Goal: Task Accomplishment & Management: Manage account settings

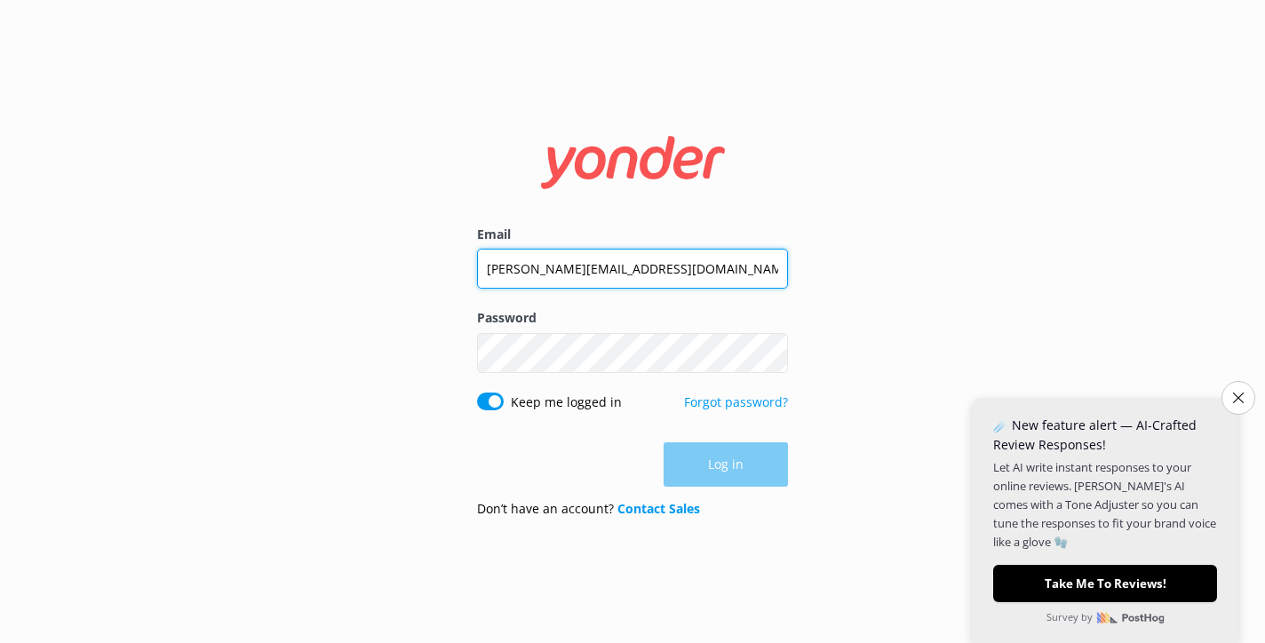
type input "[PERSON_NAME][EMAIL_ADDRESS][DOMAIN_NAME]"
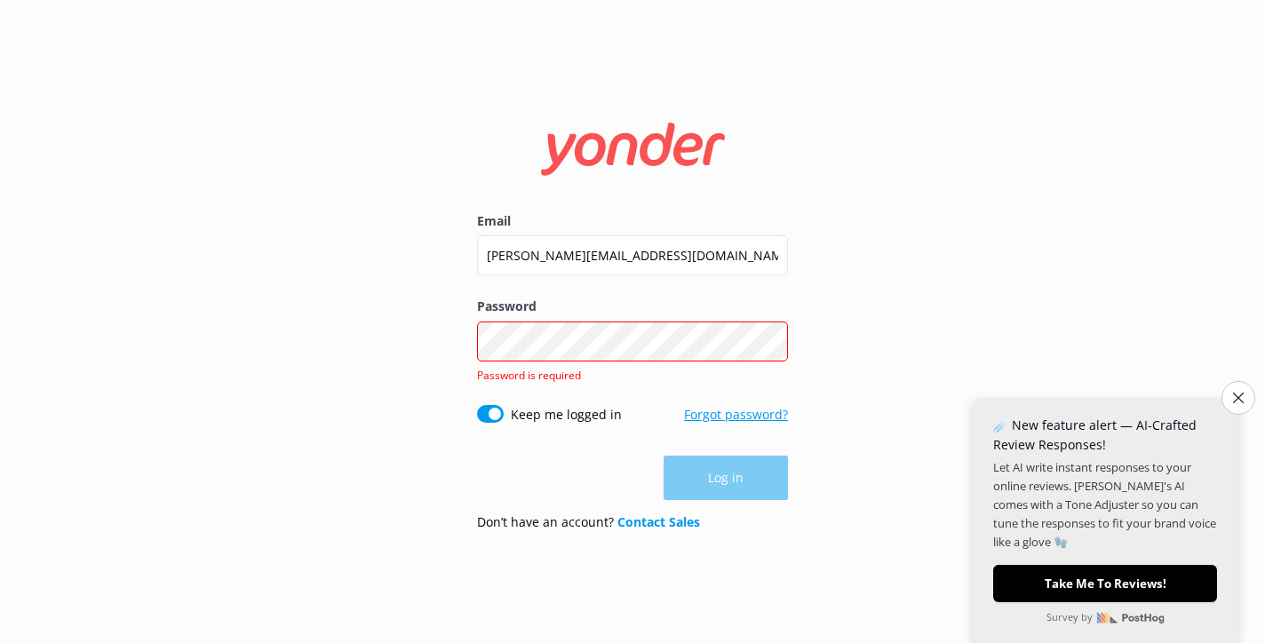
click at [695, 413] on link "Forgot password?" at bounding box center [736, 414] width 104 height 17
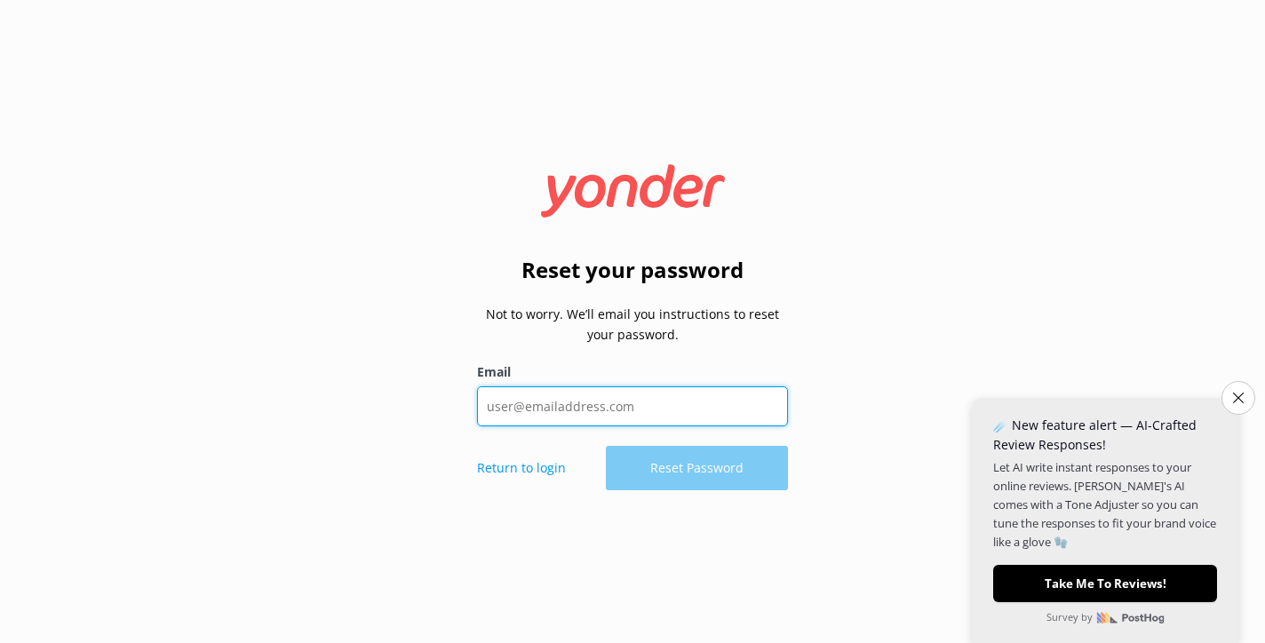
click at [623, 416] on input "Email" at bounding box center [632, 406] width 311 height 40
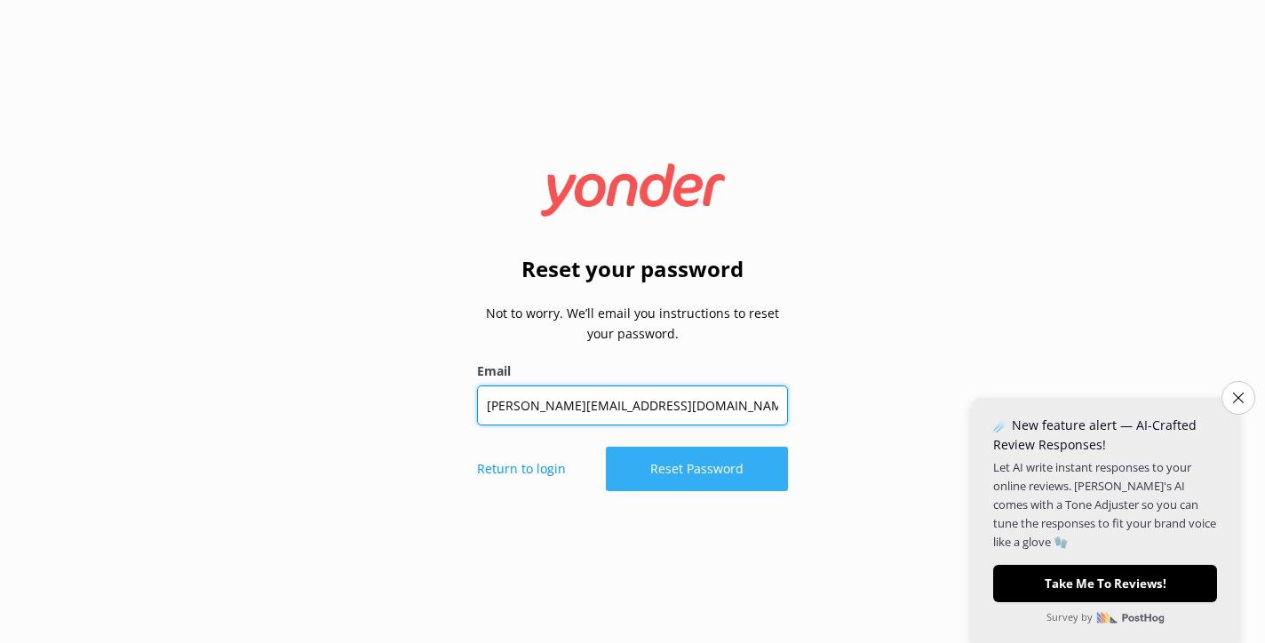
type input "[PERSON_NAME][EMAIL_ADDRESS][DOMAIN_NAME]"
click at [718, 479] on button "Reset Password" at bounding box center [697, 469] width 182 height 44
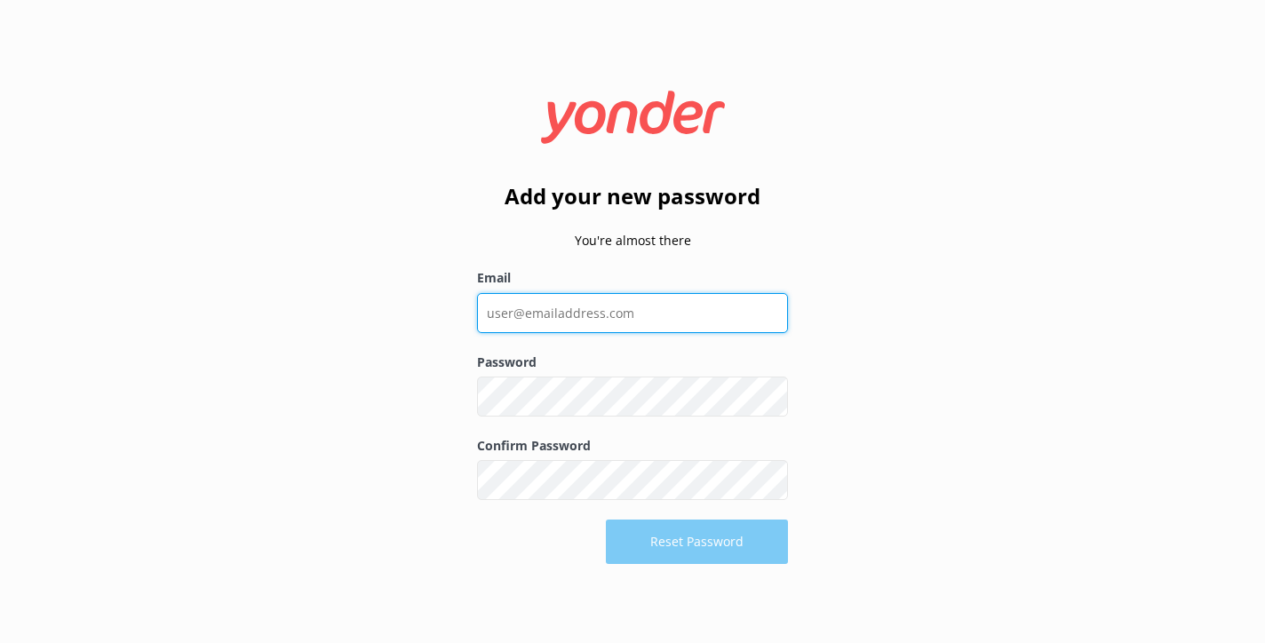
click at [542, 304] on input "Email" at bounding box center [632, 313] width 311 height 40
type input "[PERSON_NAME][EMAIL_ADDRESS][DOMAIN_NAME]"
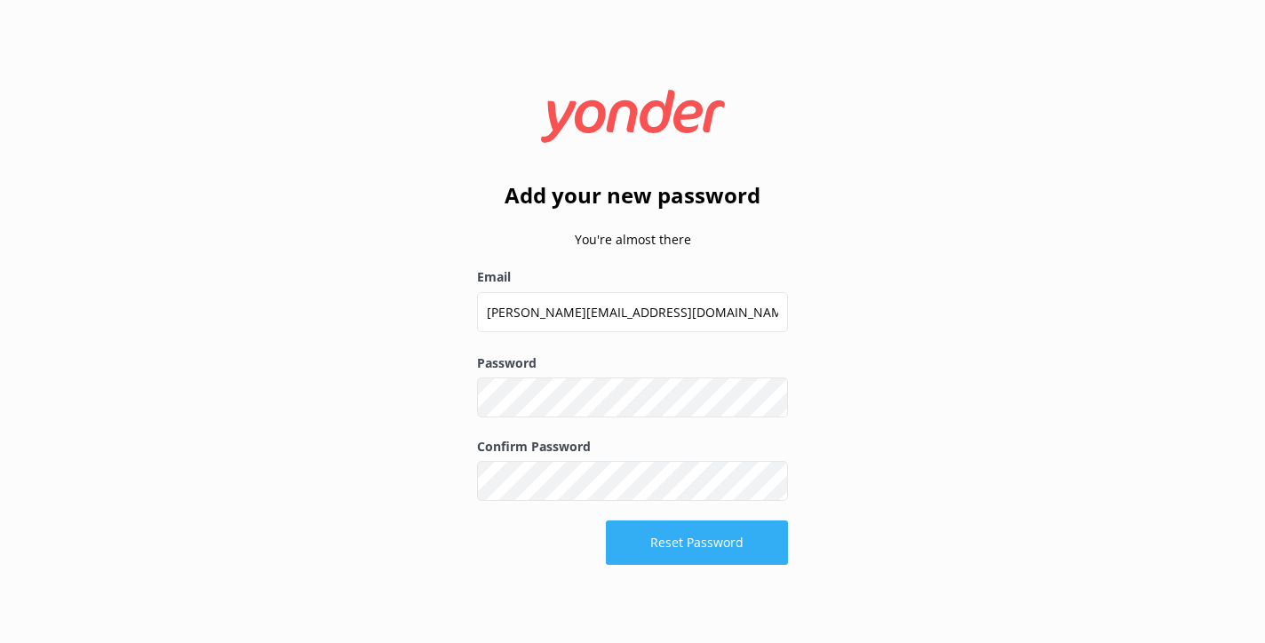
click at [696, 564] on button "Reset Password" at bounding box center [697, 542] width 182 height 44
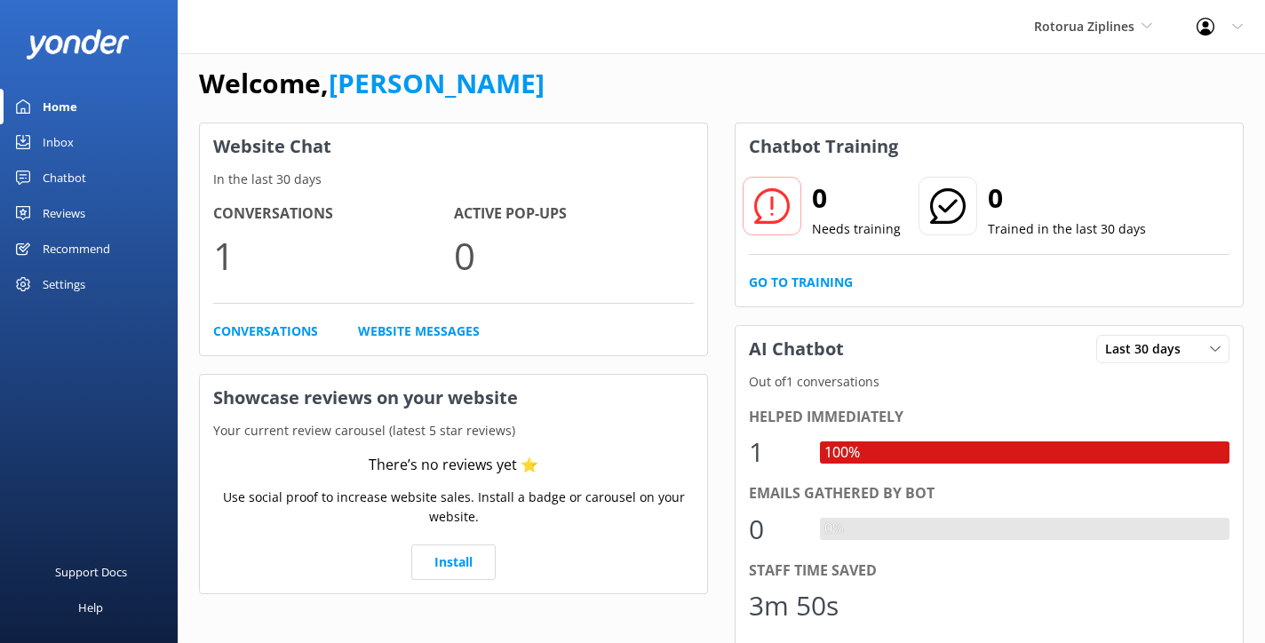
scroll to position [4, 0]
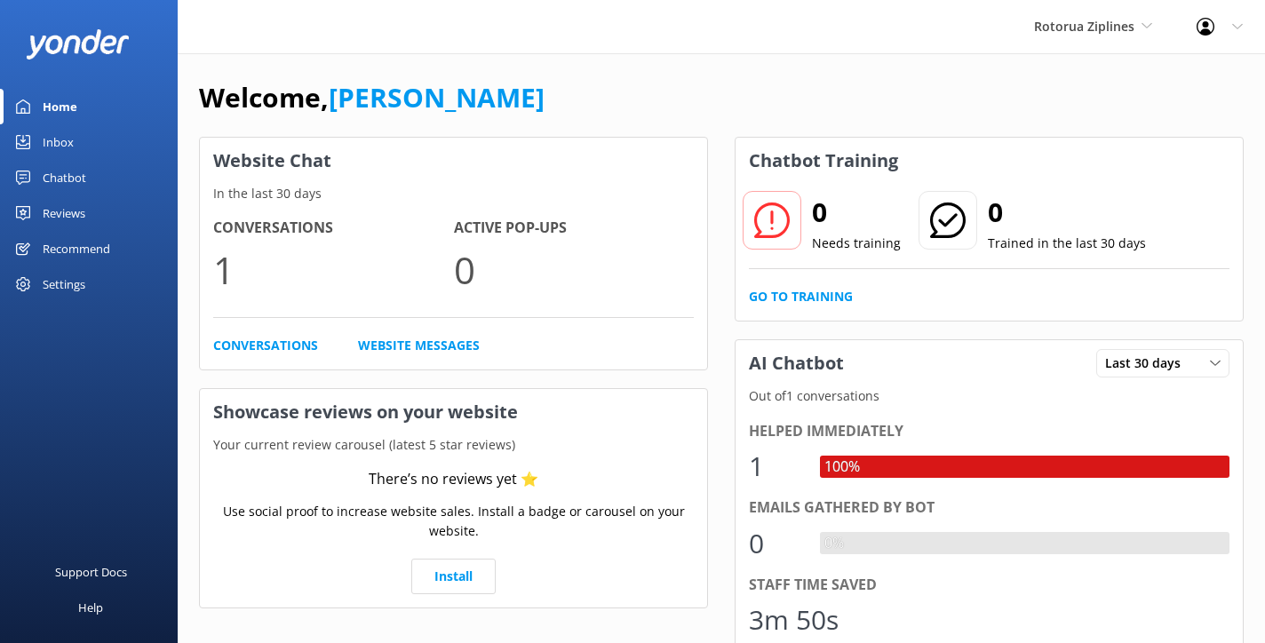
click at [83, 135] on link "Inbox" at bounding box center [89, 142] width 178 height 36
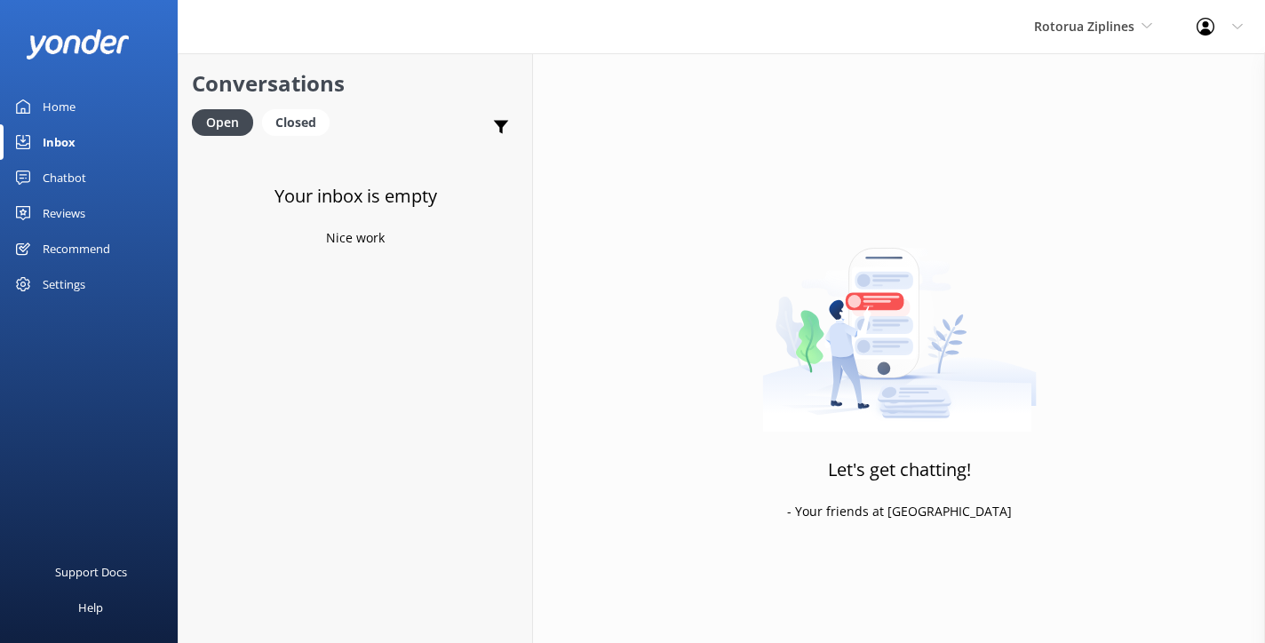
click at [73, 175] on div "Chatbot" at bounding box center [65, 178] width 44 height 36
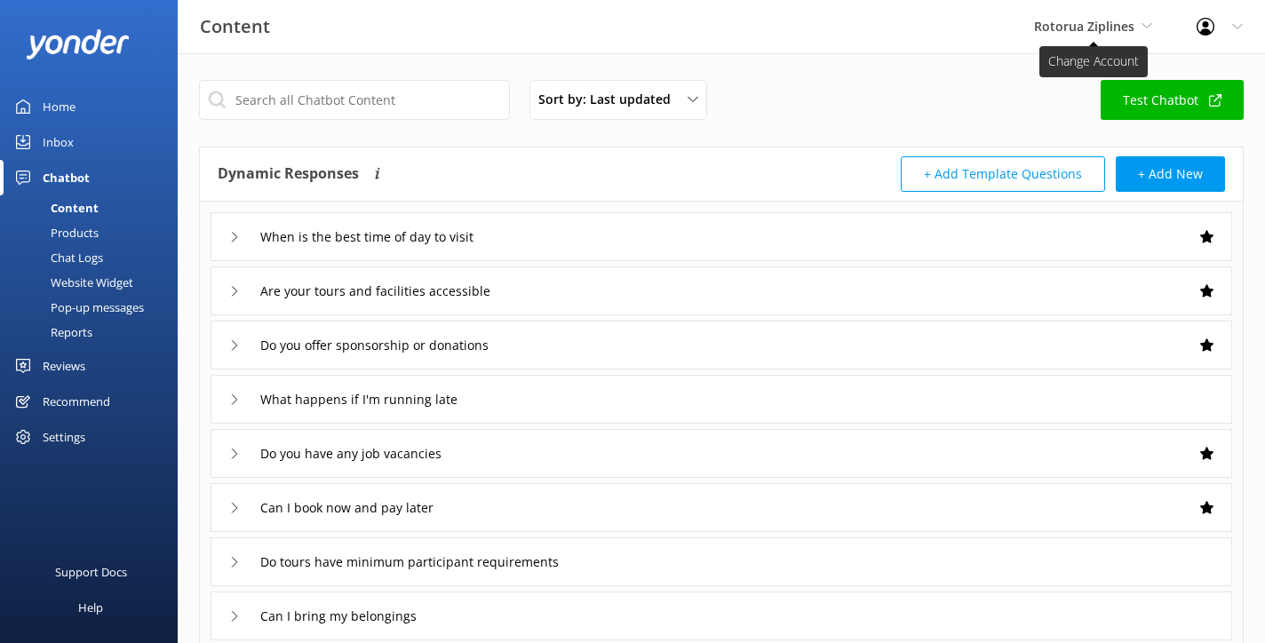
click at [1139, 31] on span "Rotorua Ziplines" at bounding box center [1093, 27] width 118 height 20
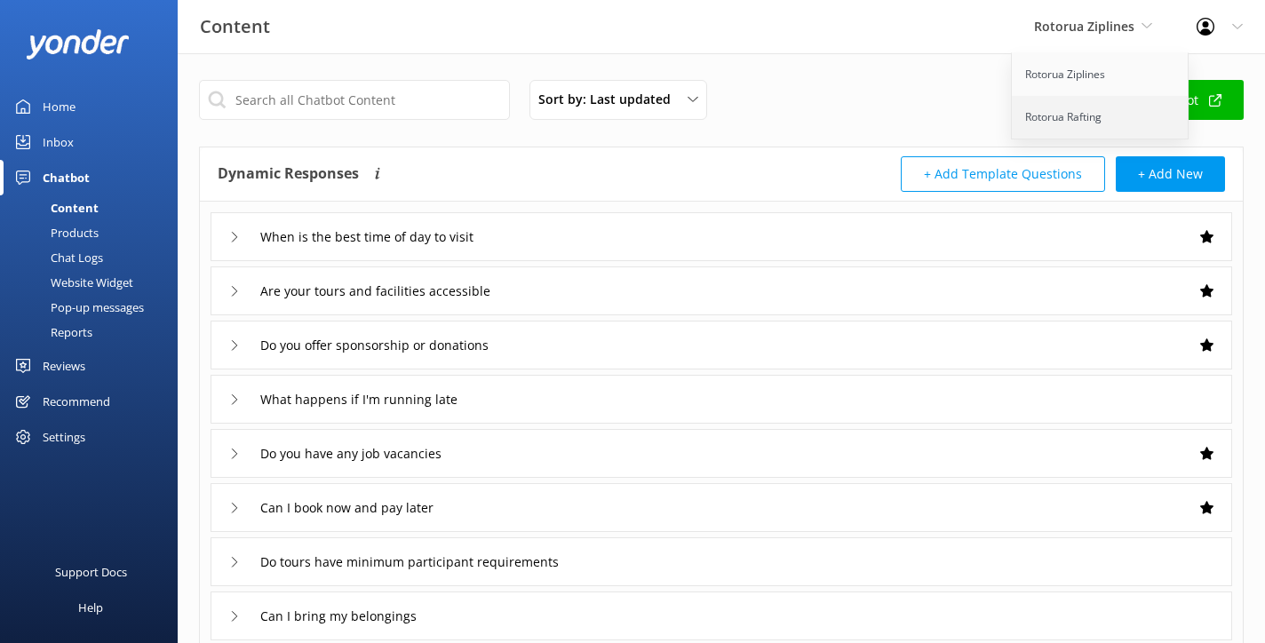
click at [1087, 119] on link "Rotorua Rafting" at bounding box center [1101, 117] width 178 height 43
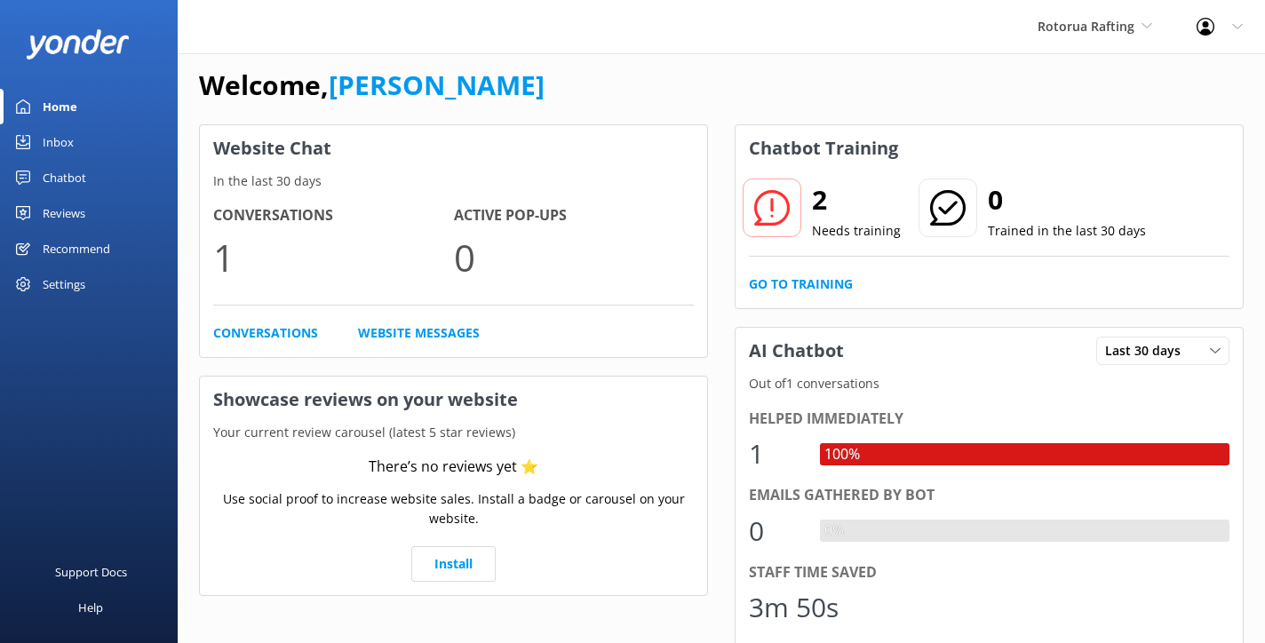
scroll to position [12, 0]
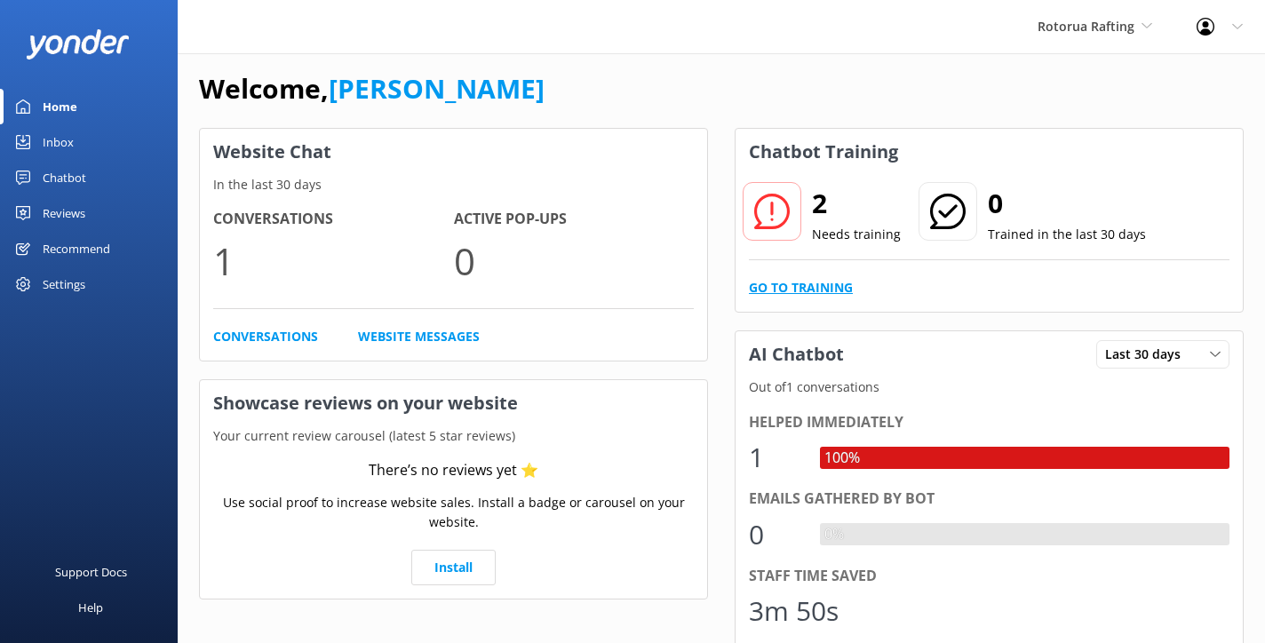
click at [826, 295] on link "Go to Training" at bounding box center [801, 288] width 104 height 20
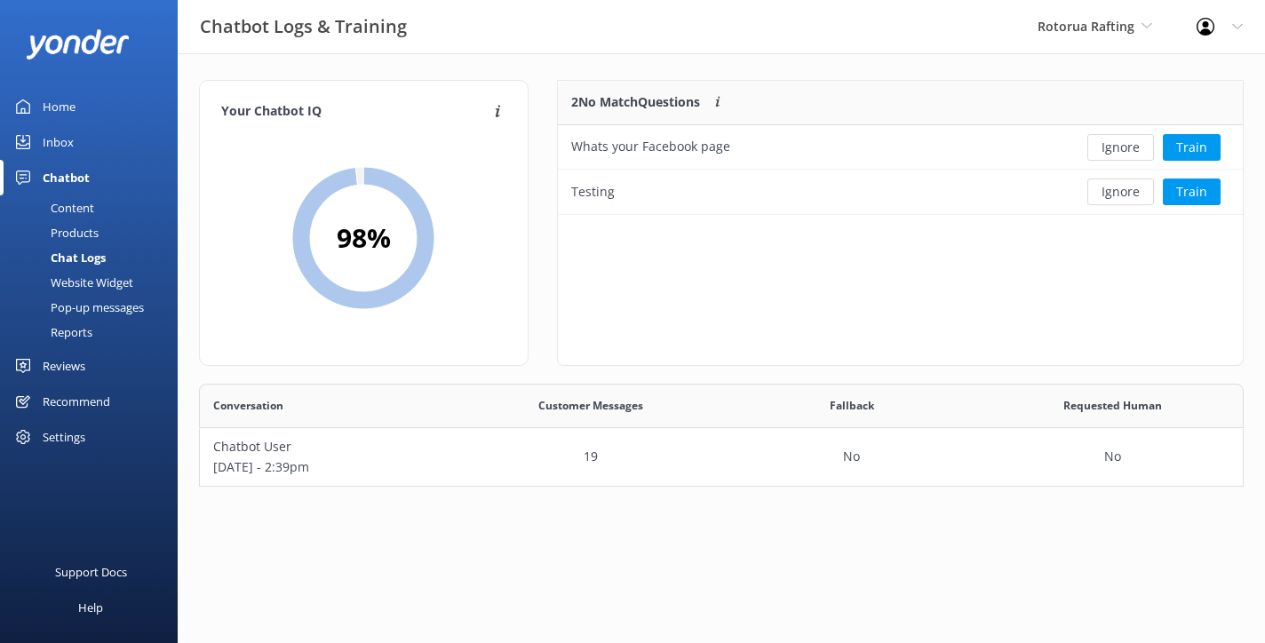
click at [70, 202] on div "Content" at bounding box center [52, 207] width 83 height 25
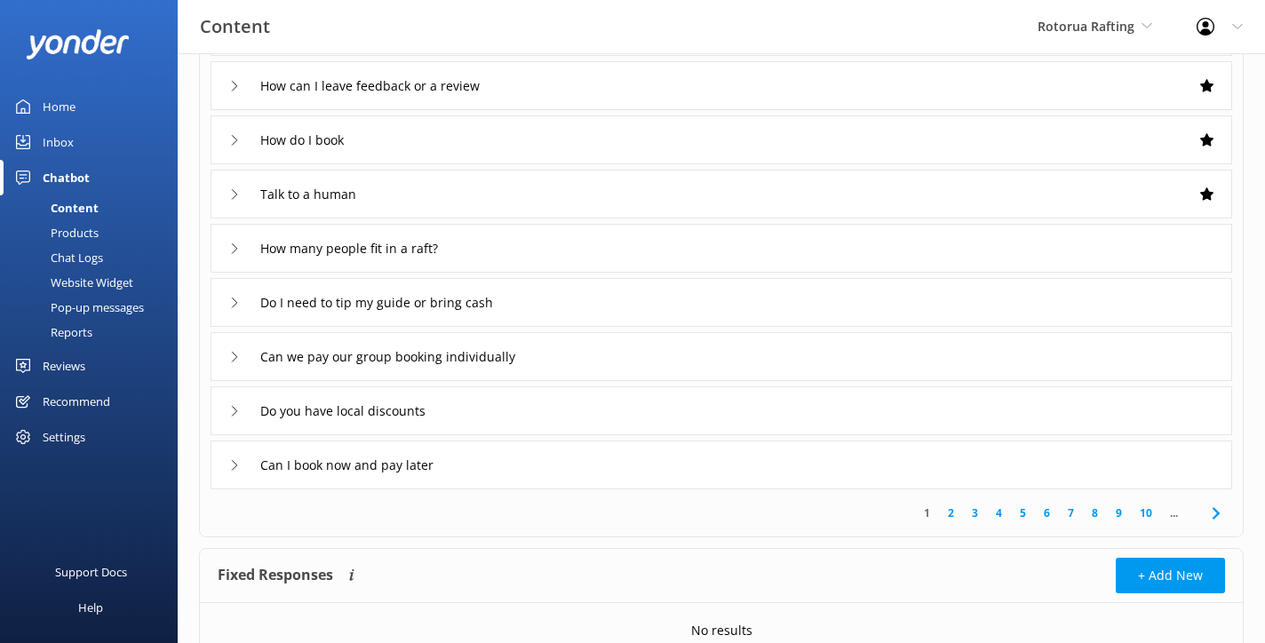
scroll to position [263, 0]
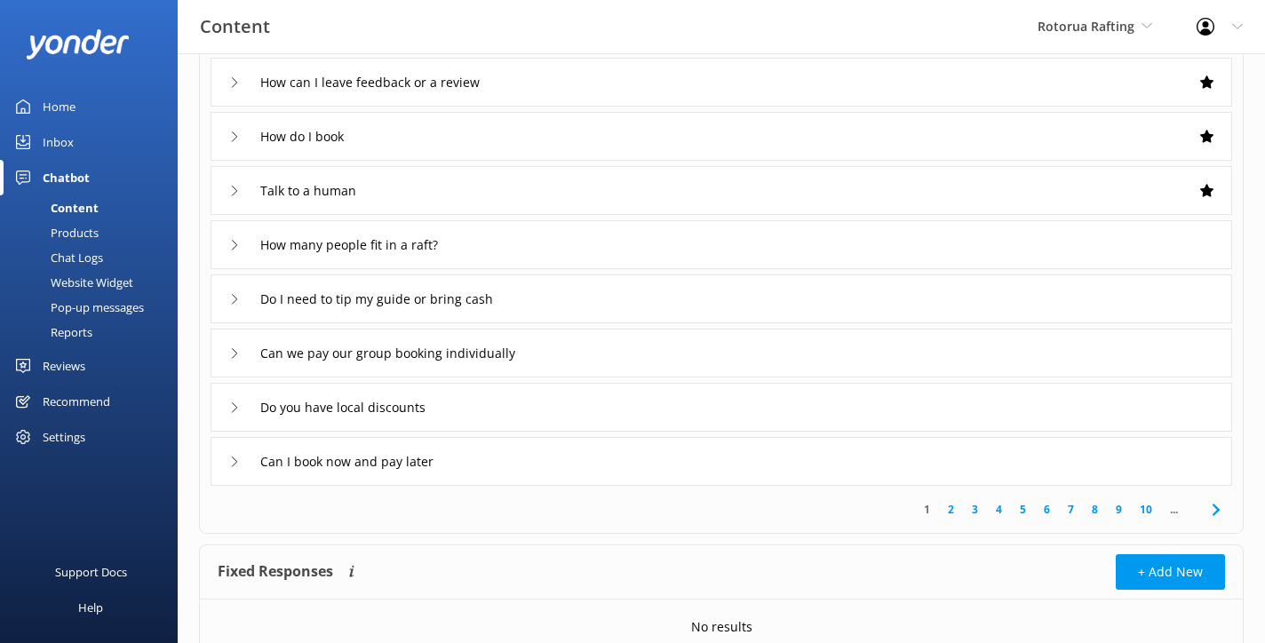
click at [75, 432] on div "Settings" at bounding box center [64, 437] width 43 height 36
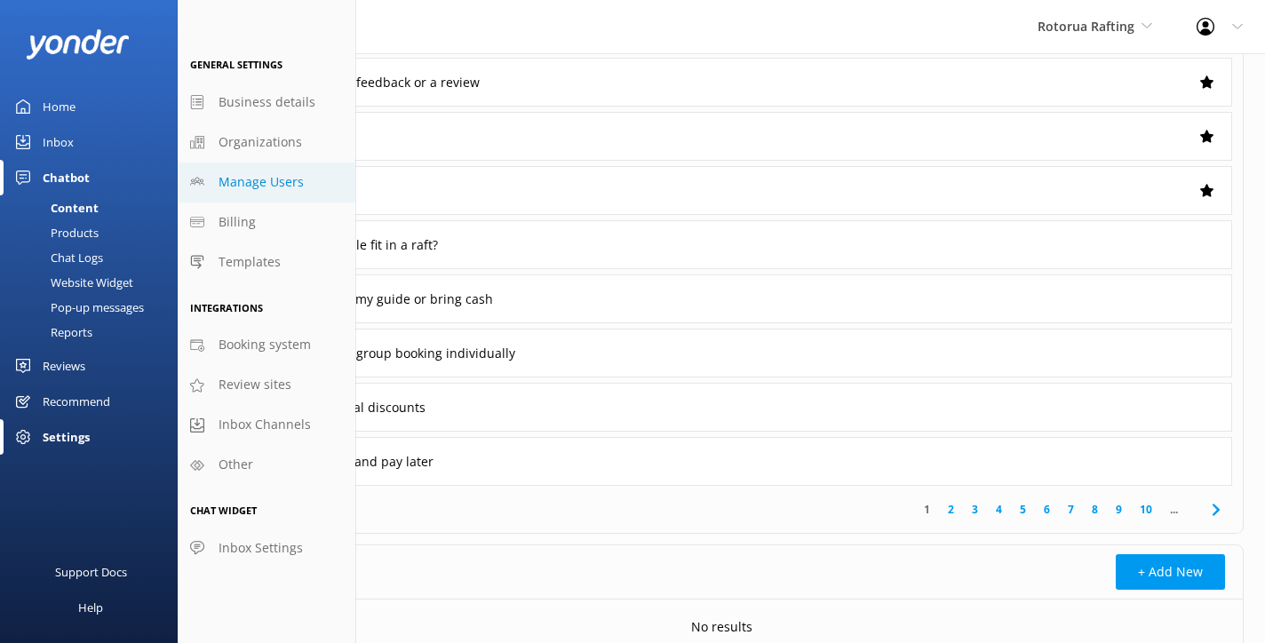
click at [245, 182] on span "Manage Users" at bounding box center [260, 182] width 85 height 20
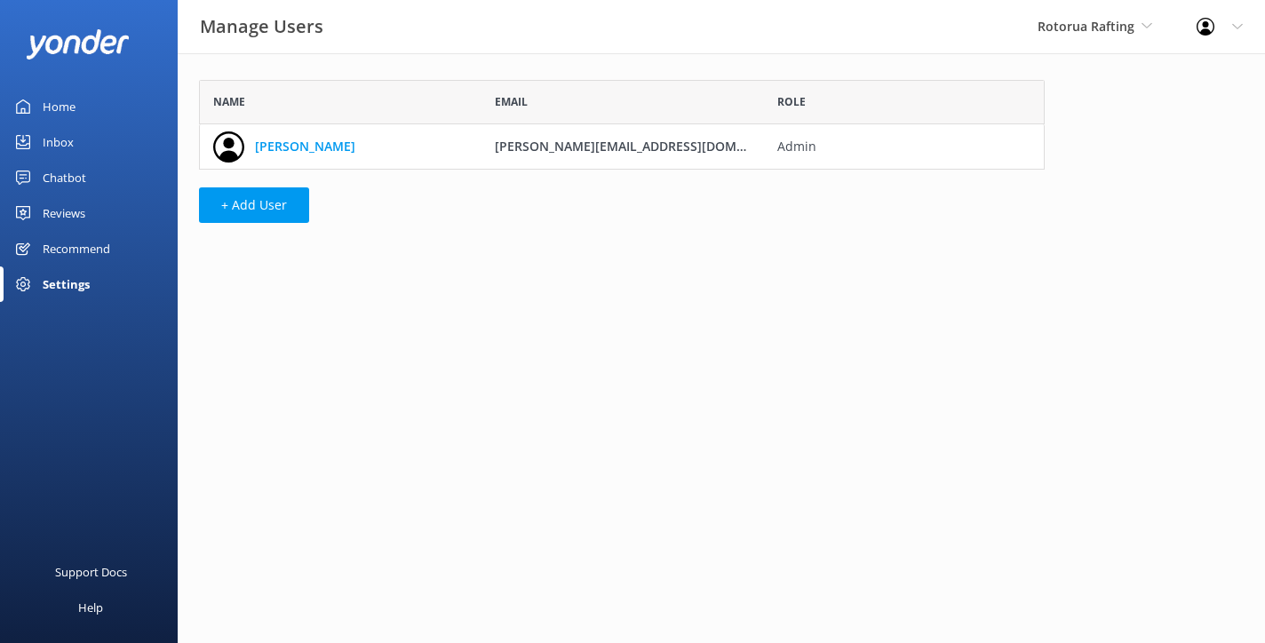
scroll to position [1, 1]
click at [214, 205] on button "+ Add User" at bounding box center [254, 205] width 110 height 36
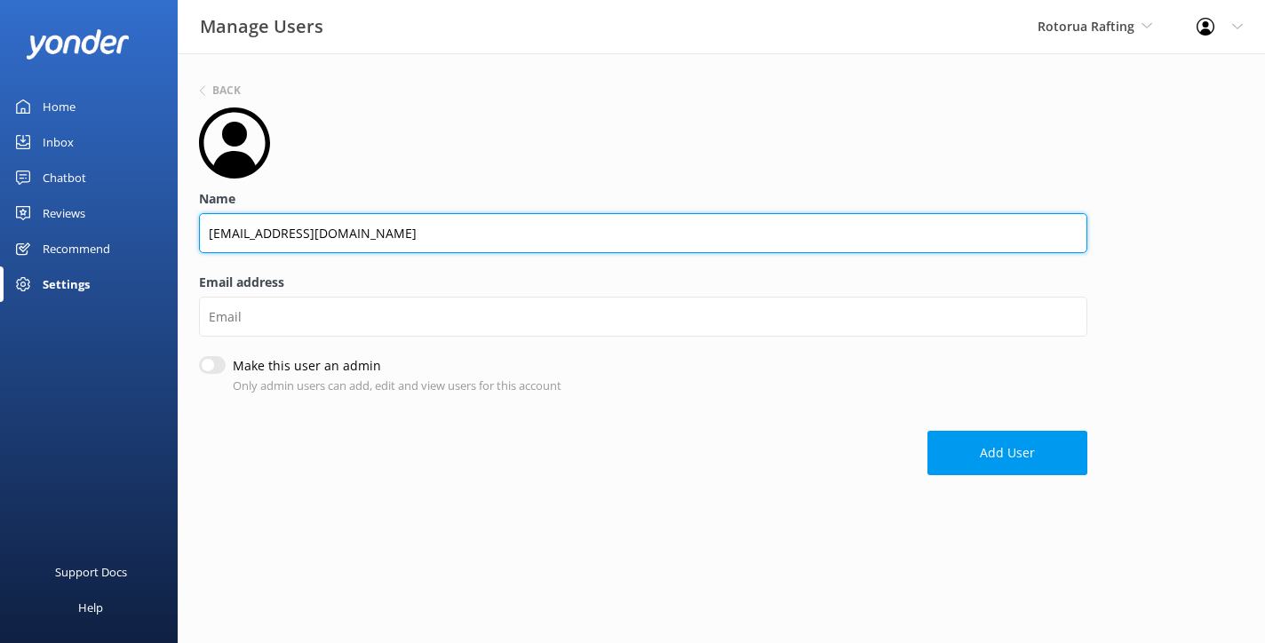
type input "[EMAIL_ADDRESS][DOMAIN_NAME]"
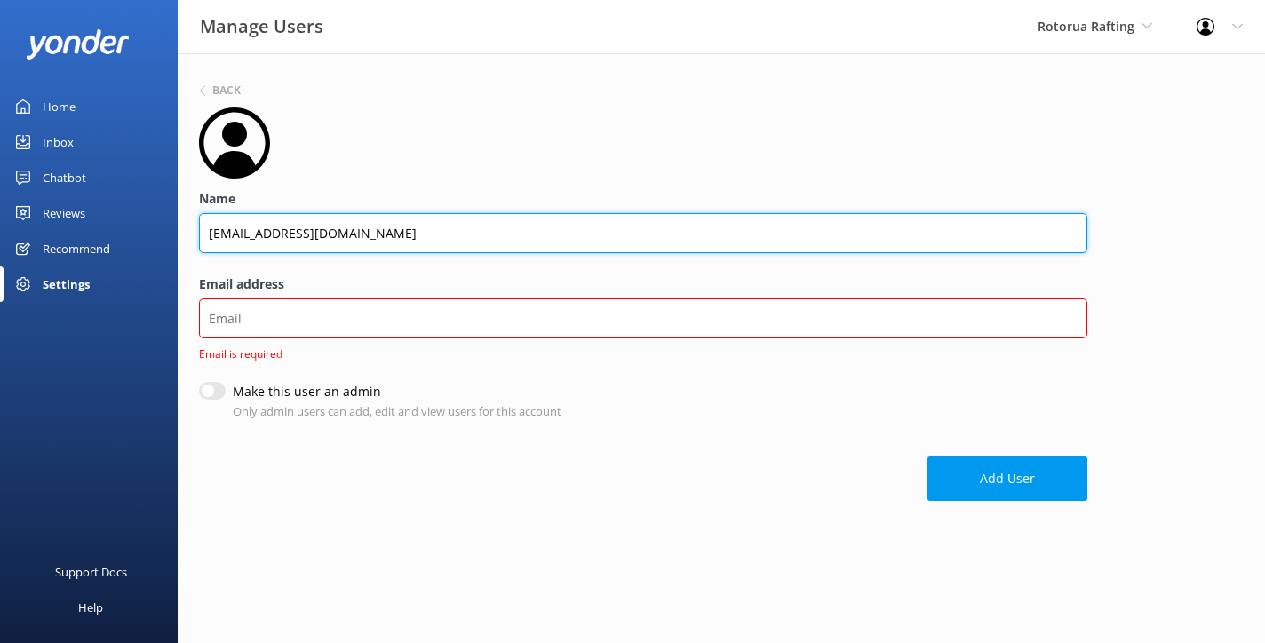
drag, startPoint x: 370, startPoint y: 234, endPoint x: 217, endPoint y: 230, distance: 153.7
click at [217, 230] on input "[EMAIL_ADDRESS][DOMAIN_NAME]" at bounding box center [643, 233] width 888 height 40
drag, startPoint x: 366, startPoint y: 232, endPoint x: 202, endPoint y: 227, distance: 164.4
click at [202, 227] on input "[EMAIL_ADDRESS][DOMAIN_NAME]" at bounding box center [643, 233] width 888 height 40
type input "Reservations"
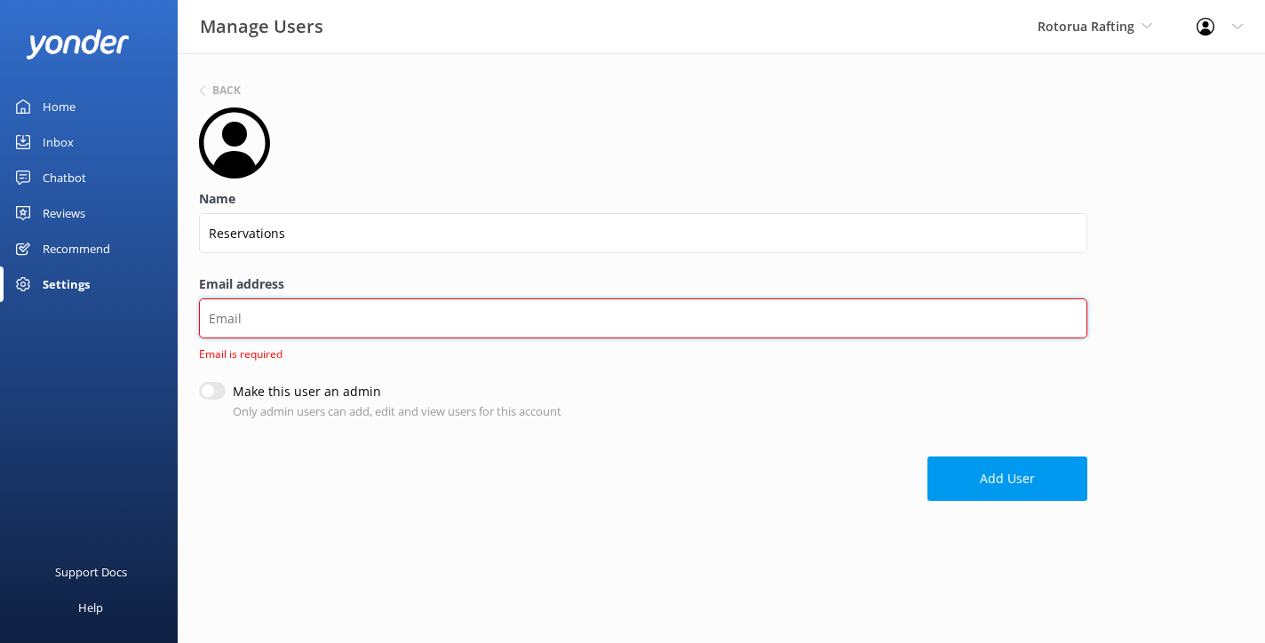
click at [224, 319] on input "Email address" at bounding box center [643, 318] width 888 height 40
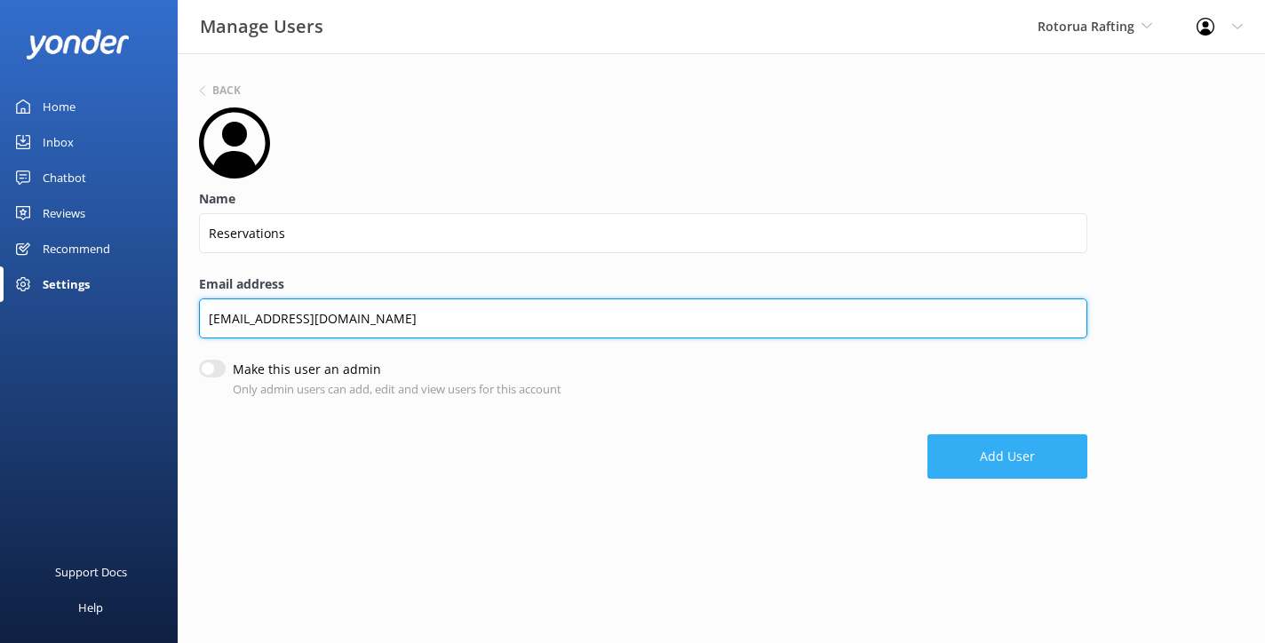
type input "[EMAIL_ADDRESS][DOMAIN_NAME]"
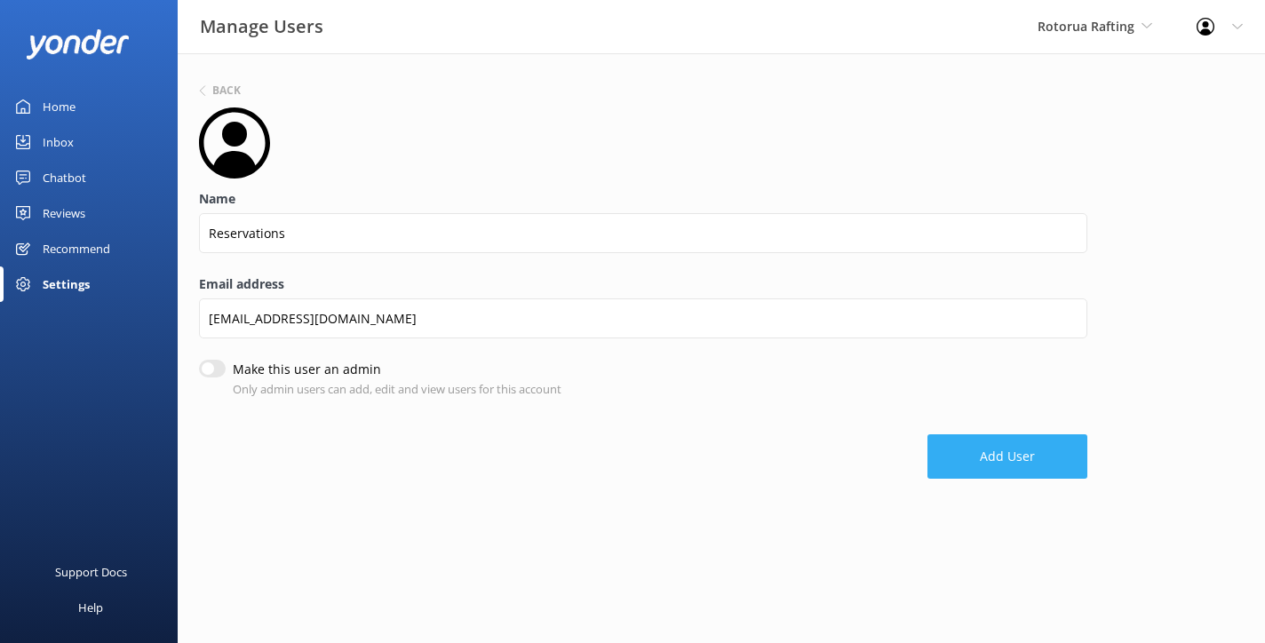
click at [1000, 463] on button "Add User" at bounding box center [1007, 456] width 160 height 44
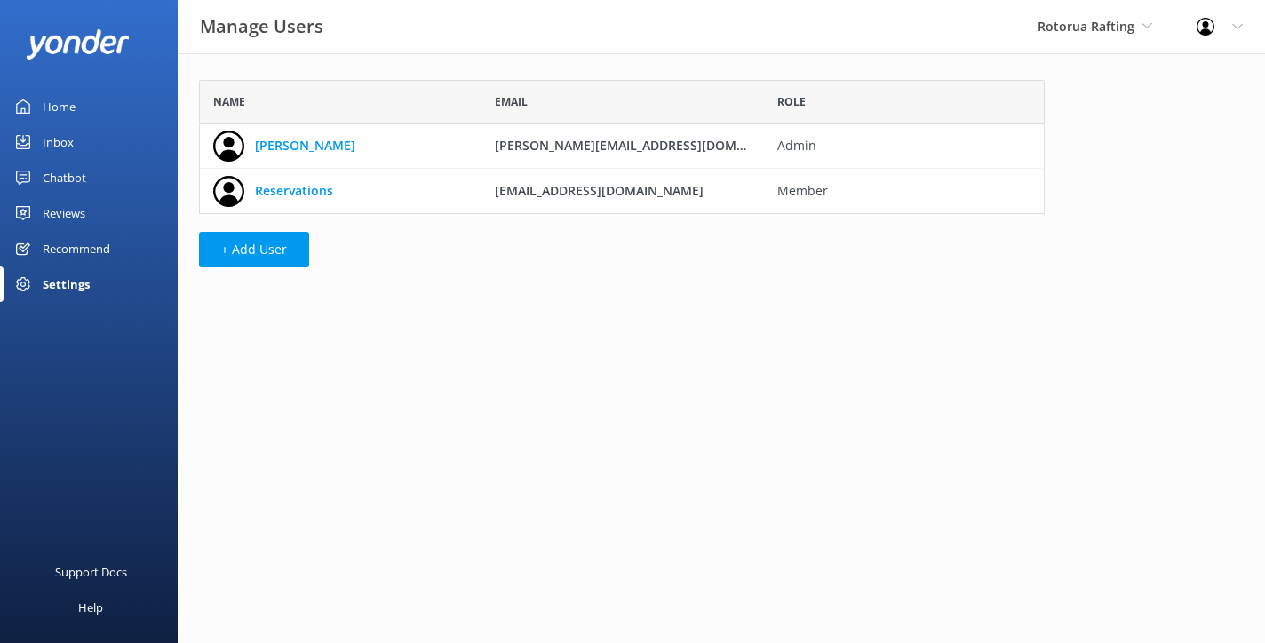
scroll to position [134, 845]
click at [1136, 37] on div "Rotorua Rafting Rotorua Ziplines Rotorua Rafting" at bounding box center [1094, 26] width 159 height 53
click at [1090, 108] on link "Rotorua Rafting" at bounding box center [1104, 117] width 178 height 43
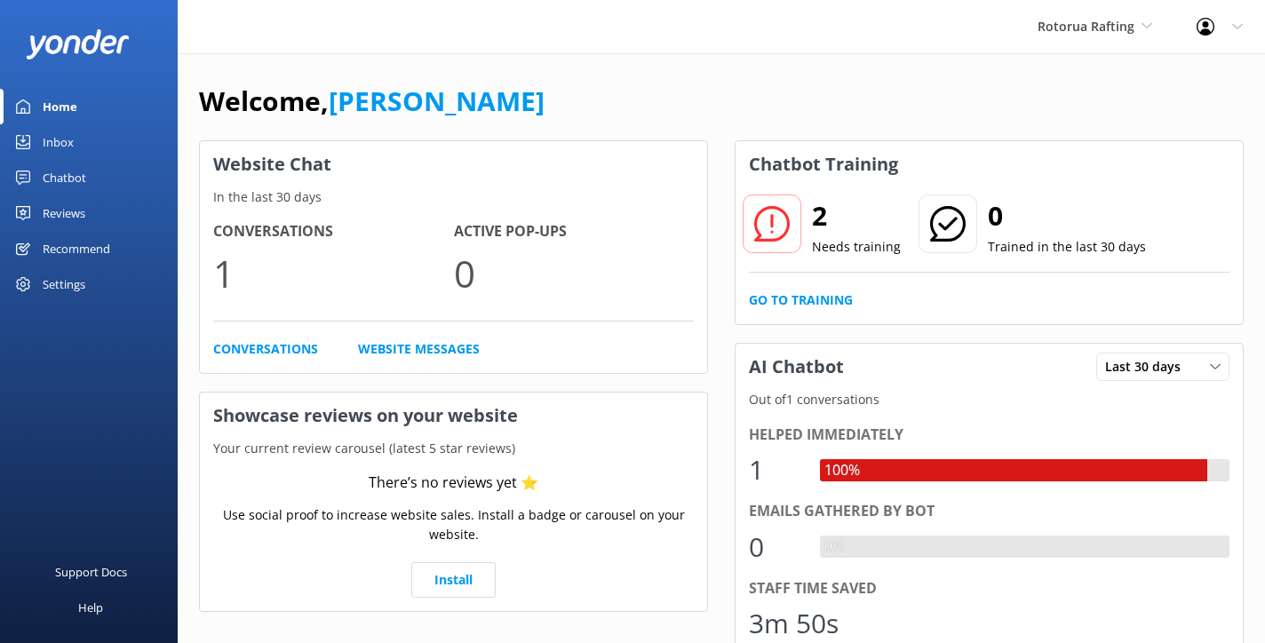
click at [83, 273] on div "Settings" at bounding box center [64, 284] width 43 height 36
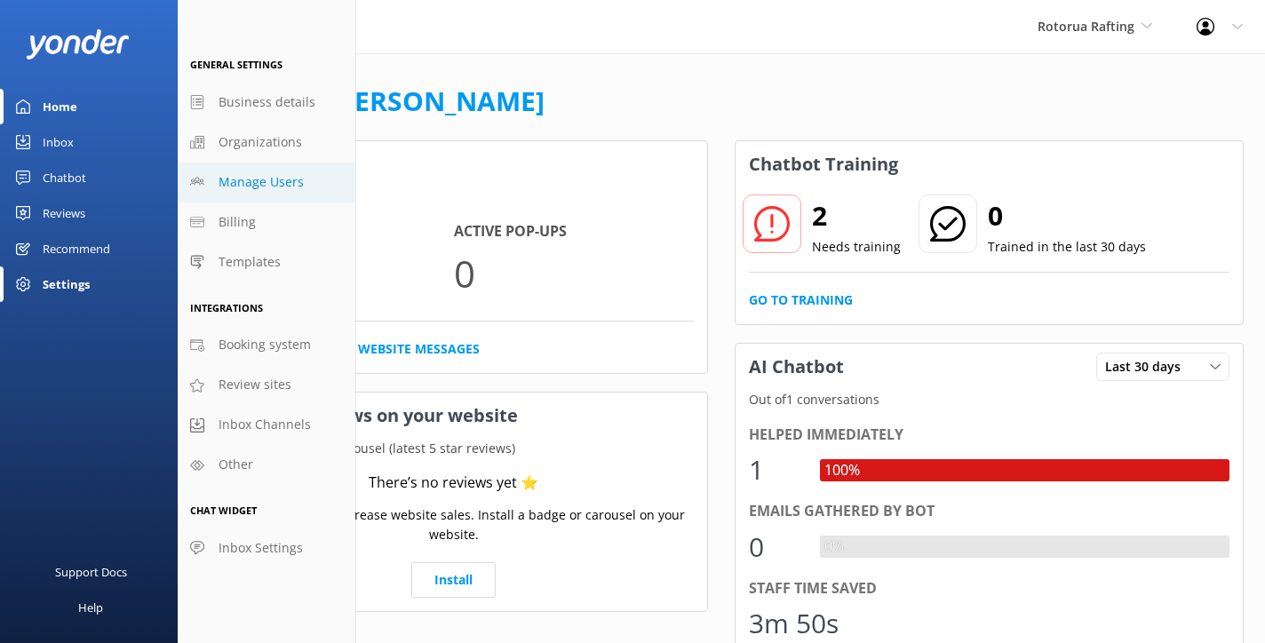
click at [257, 188] on span "Manage Users" at bounding box center [260, 182] width 85 height 20
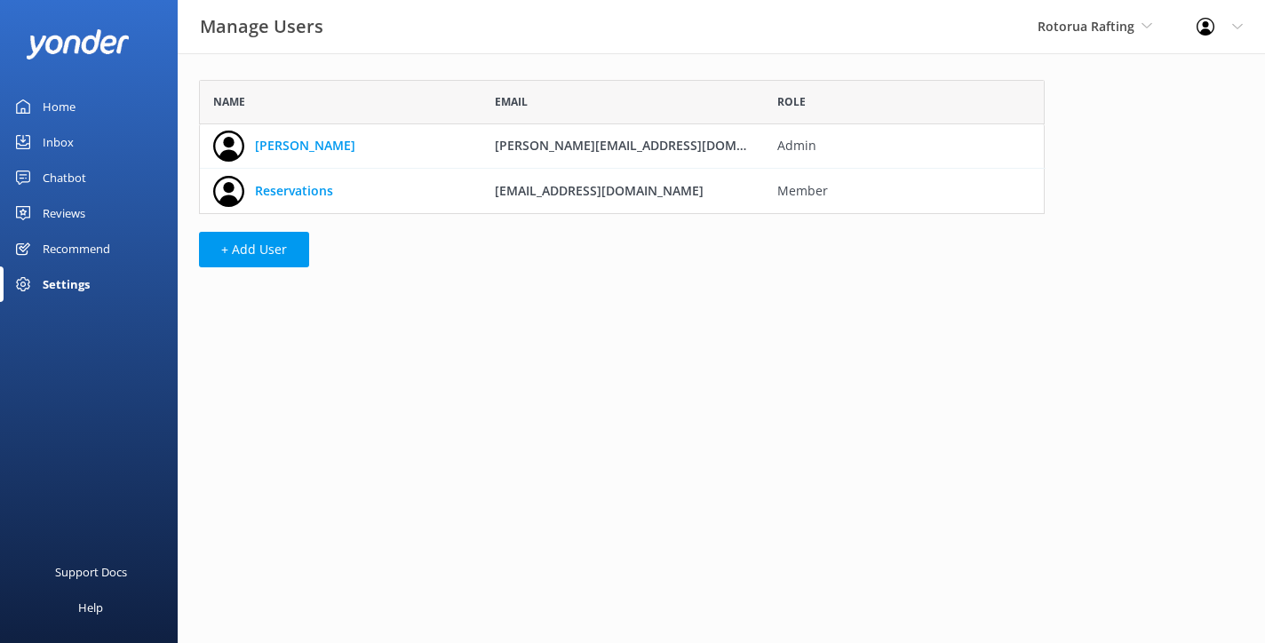
scroll to position [134, 845]
click at [238, 256] on button "+ Add User" at bounding box center [254, 250] width 110 height 36
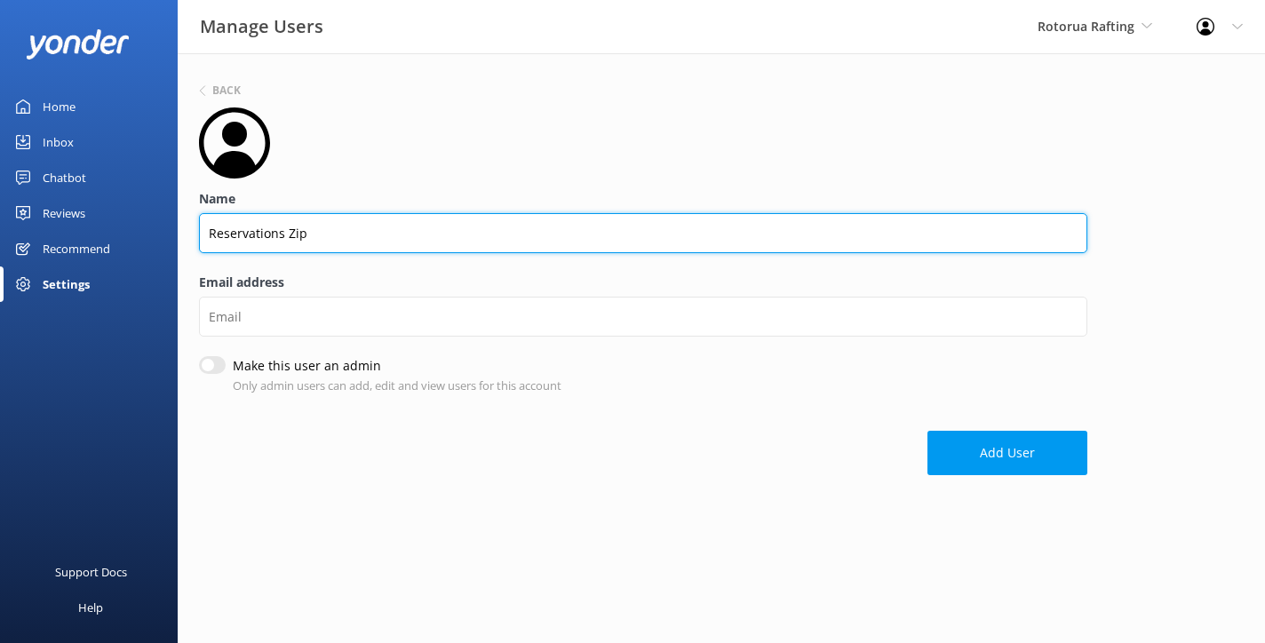
type input "Reservations Zip"
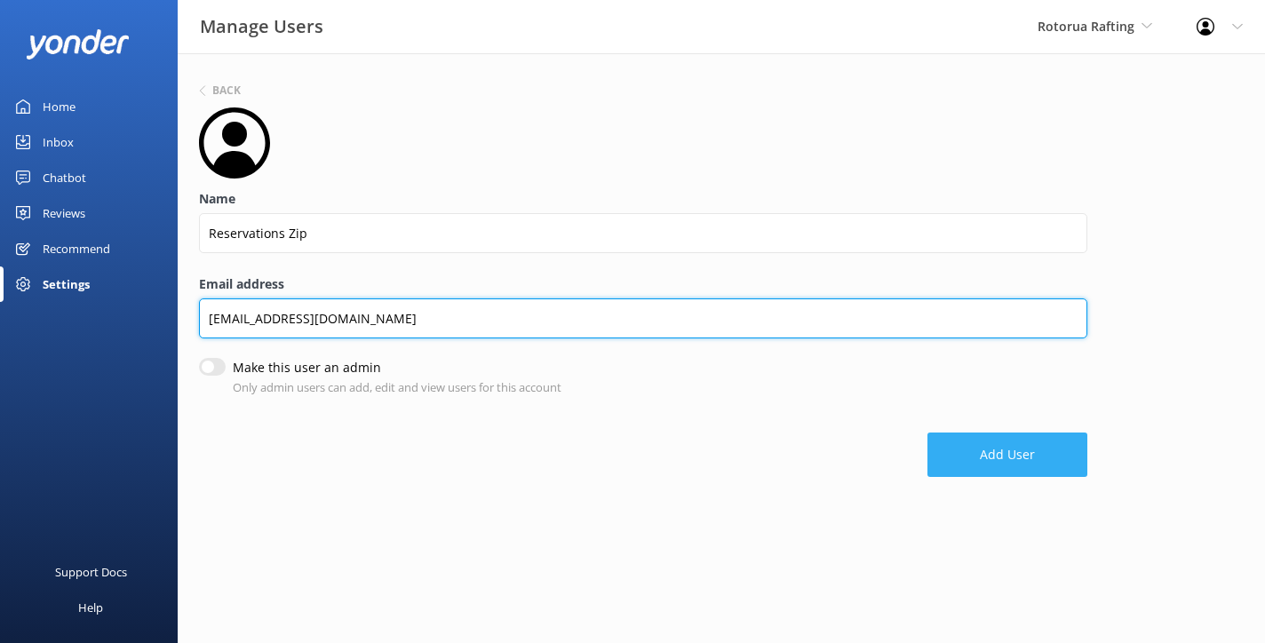
type input "[EMAIL_ADDRESS][DOMAIN_NAME]"
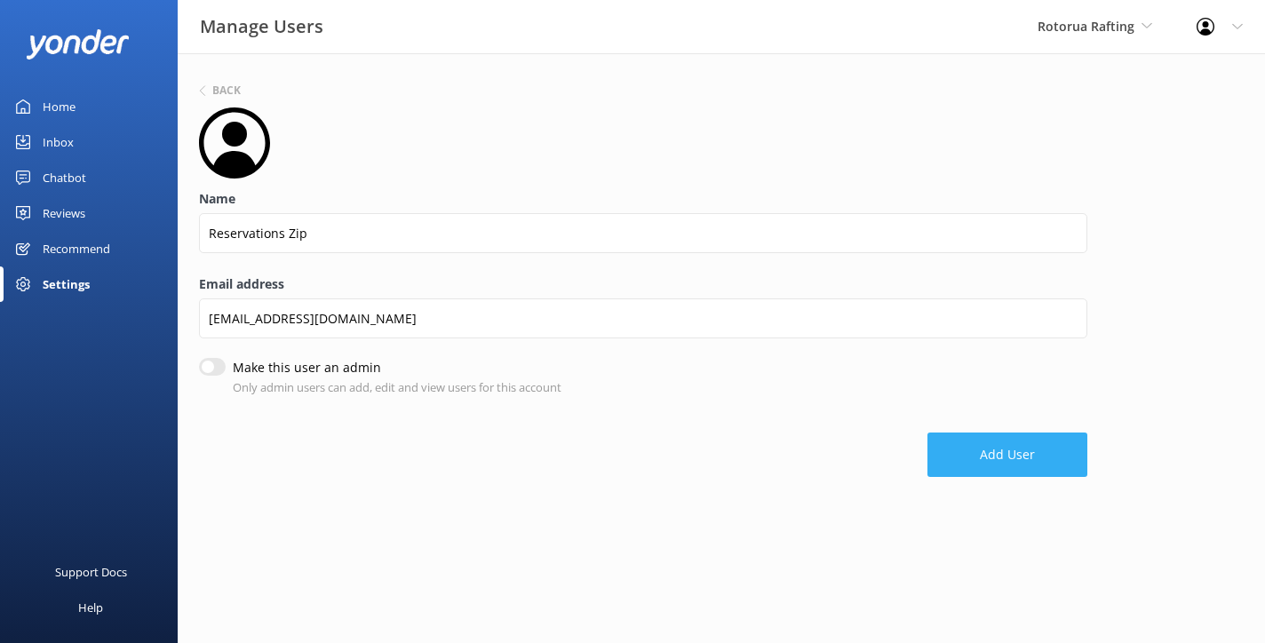
click at [1036, 446] on button "Add User" at bounding box center [1007, 455] width 160 height 44
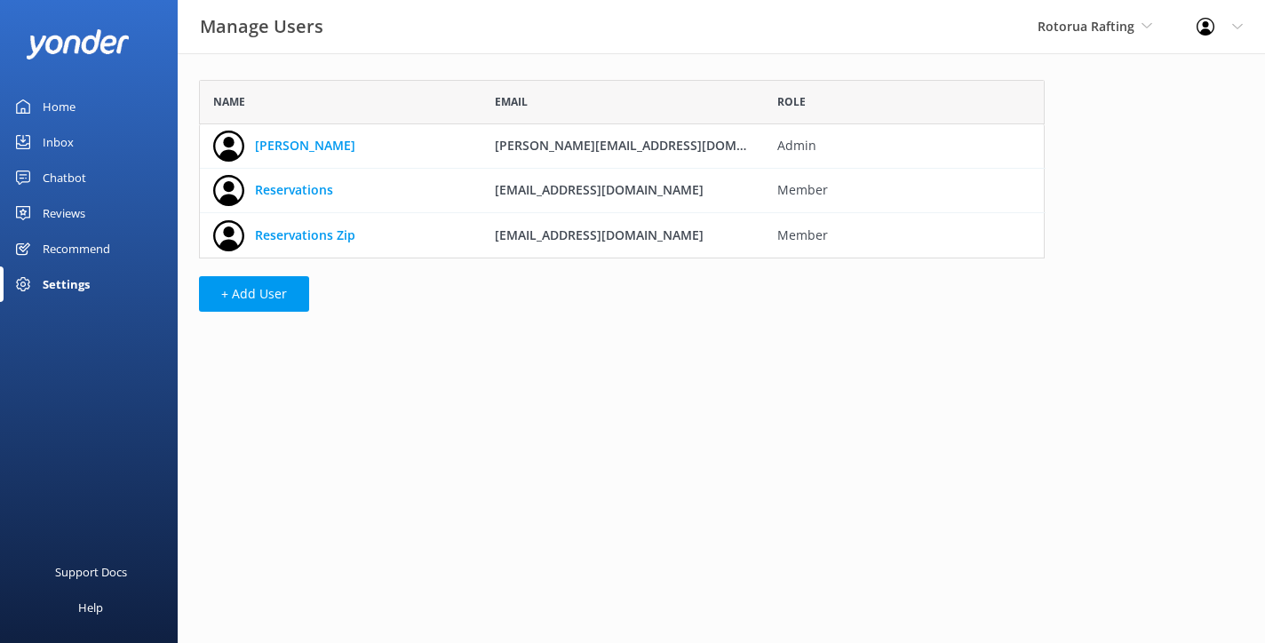
scroll to position [179, 845]
click at [71, 106] on div "Home" at bounding box center [59, 107] width 33 height 36
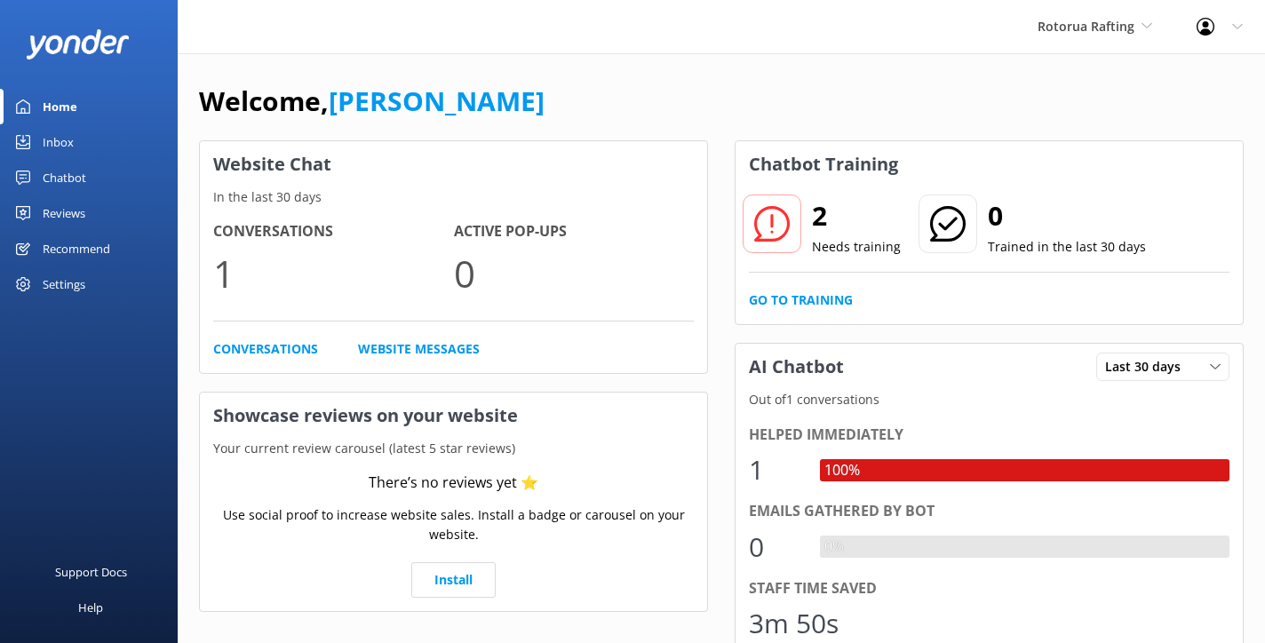
click at [74, 242] on div "Recommend" at bounding box center [76, 249] width 67 height 36
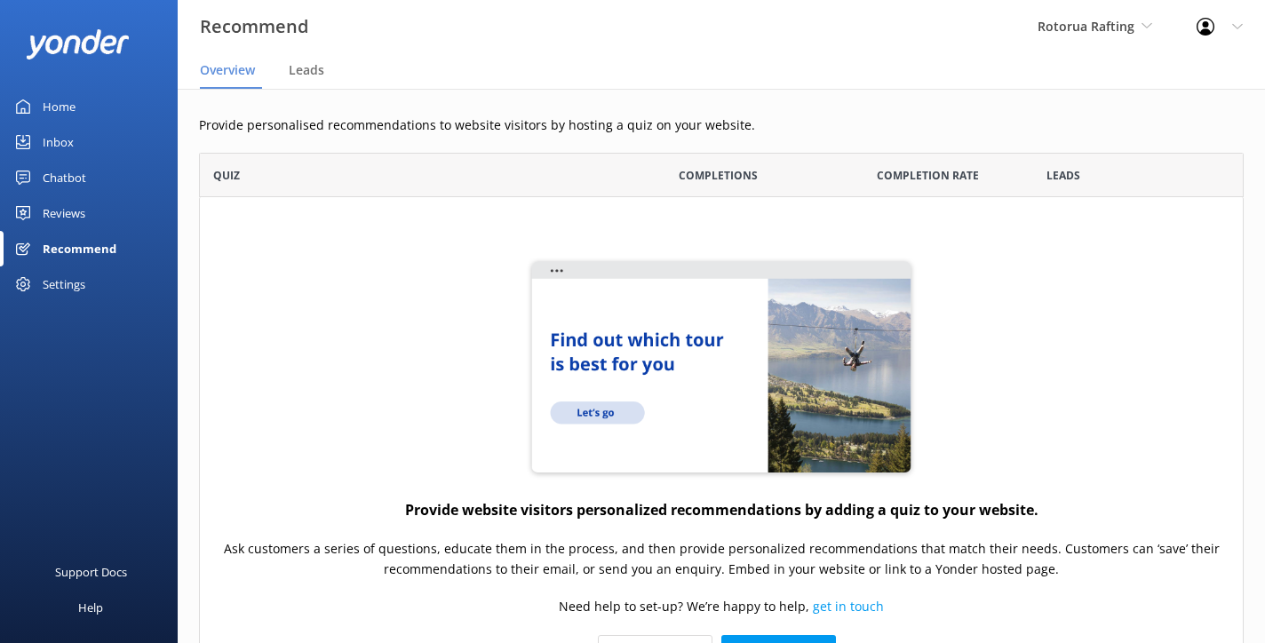
scroll to position [578, 1044]
click at [60, 206] on div "Reviews" at bounding box center [64, 213] width 43 height 36
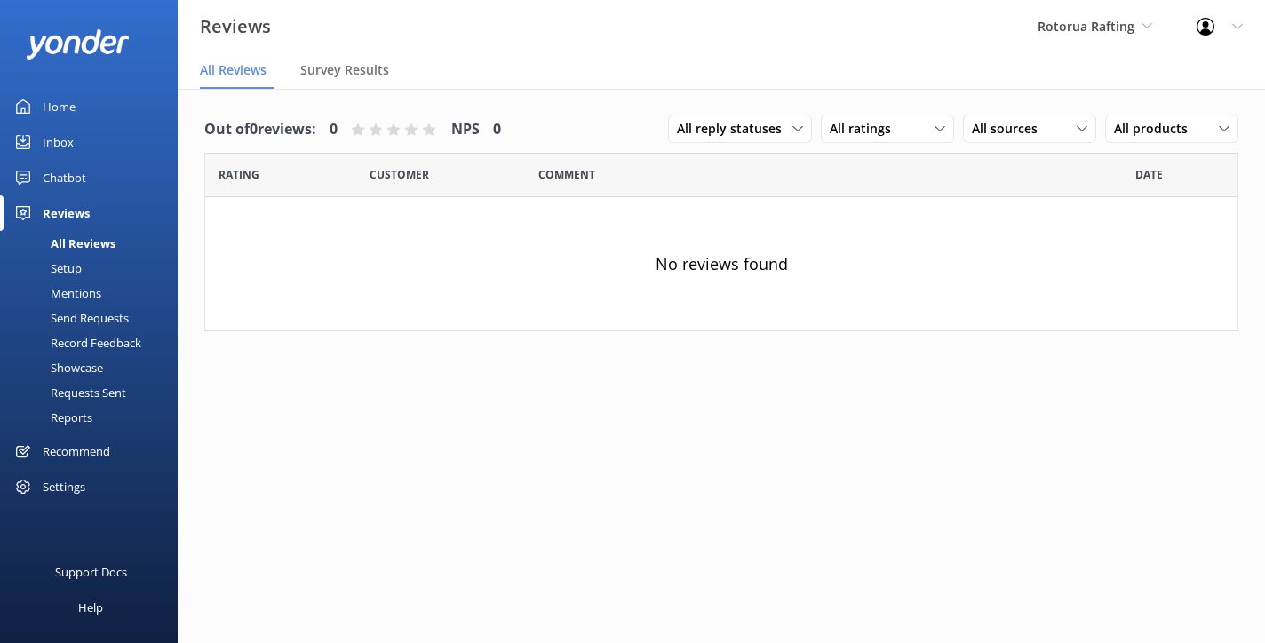
click at [86, 179] on link "Chatbot" at bounding box center [89, 178] width 178 height 36
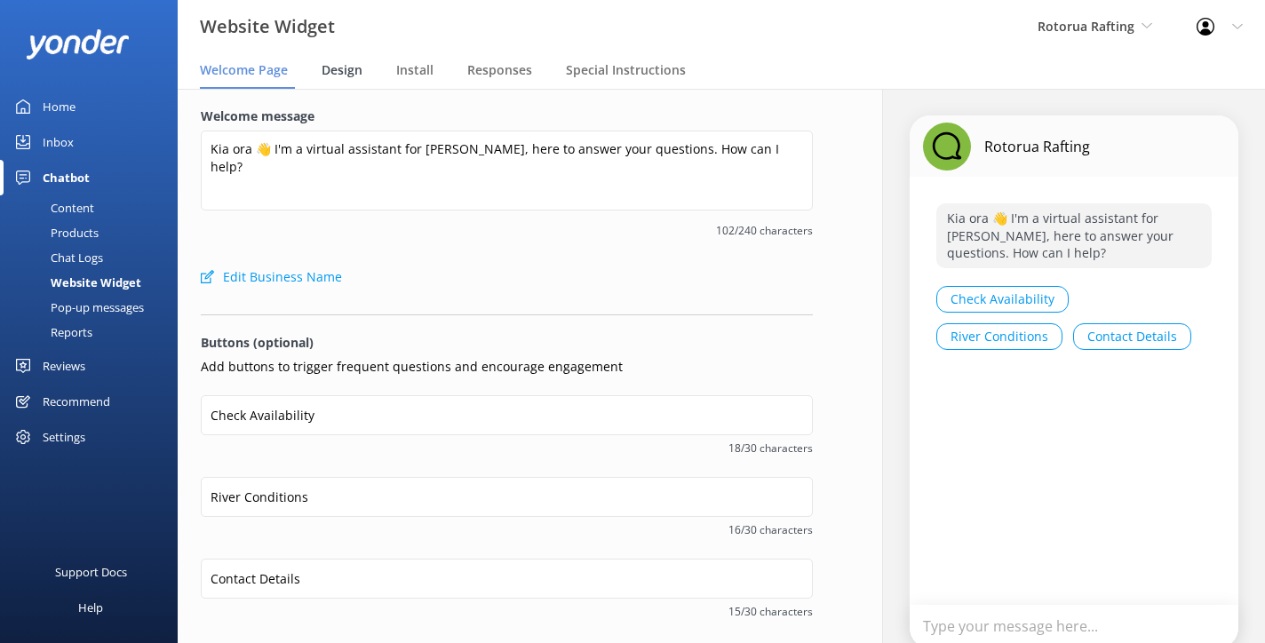
click at [354, 68] on span "Design" at bounding box center [341, 70] width 41 height 18
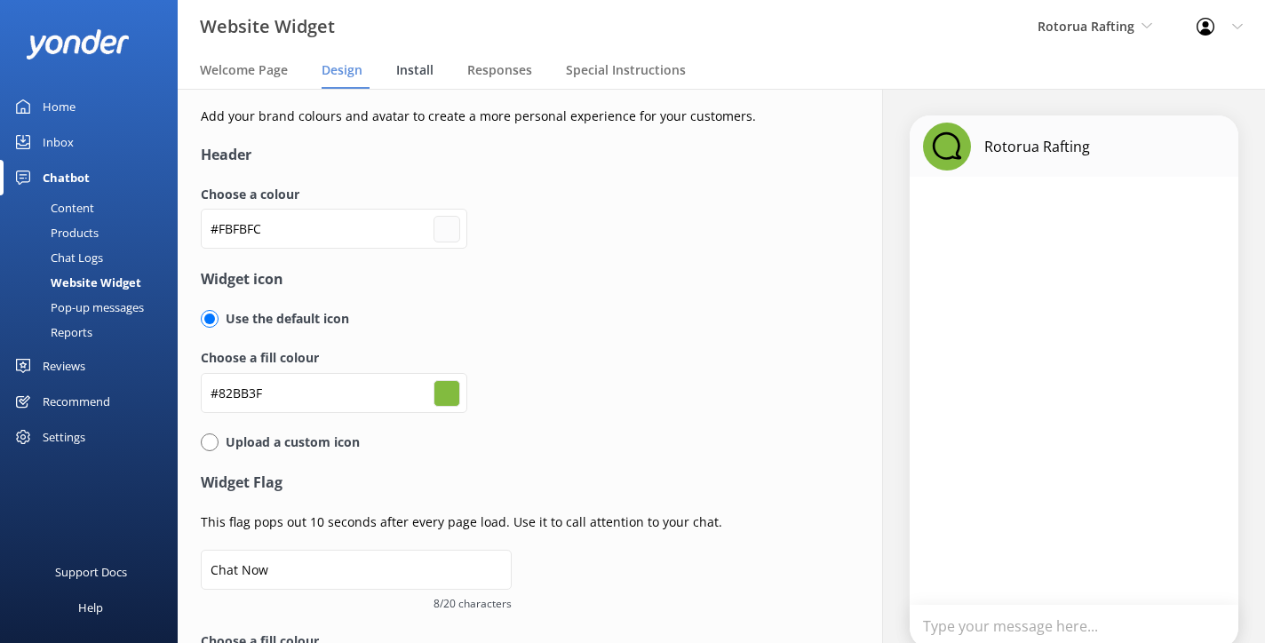
click at [406, 67] on span "Install" at bounding box center [414, 70] width 37 height 18
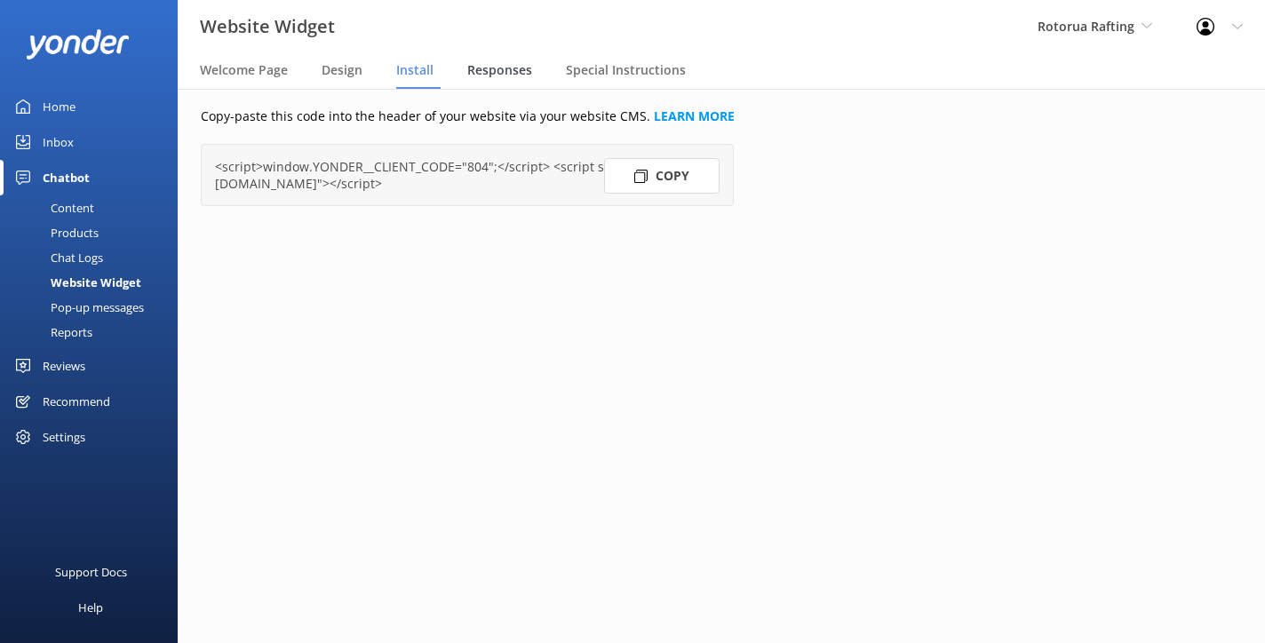
click at [515, 72] on span "Responses" at bounding box center [499, 70] width 65 height 18
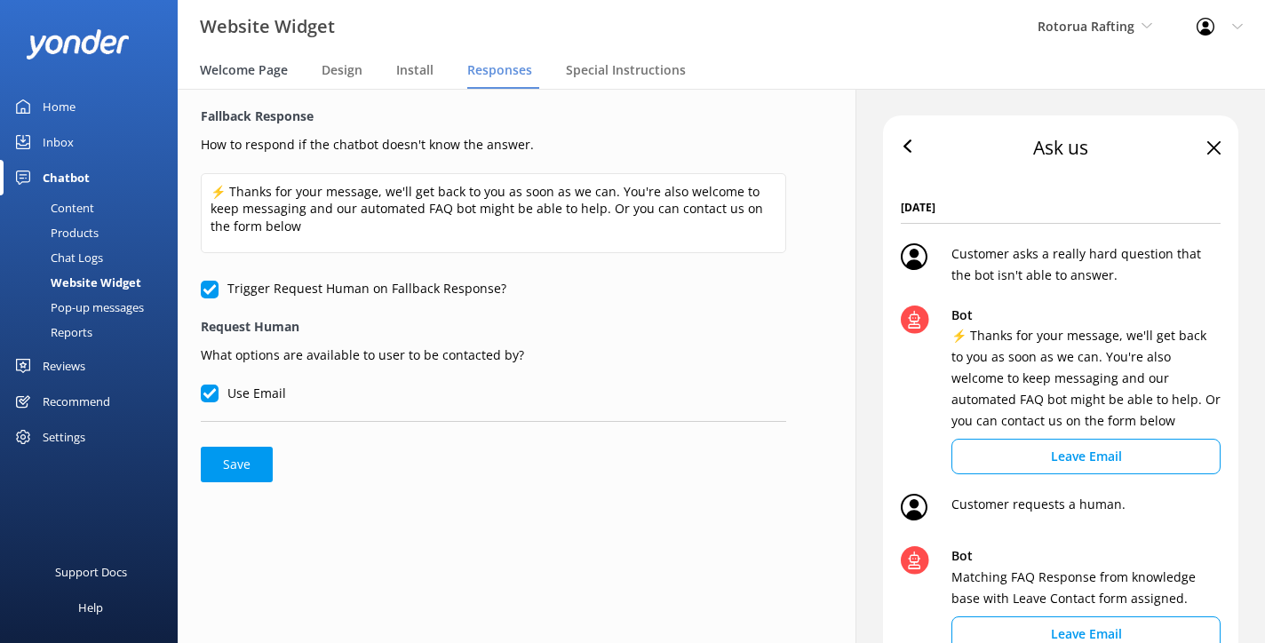
click at [265, 70] on span "Welcome Page" at bounding box center [244, 70] width 88 height 18
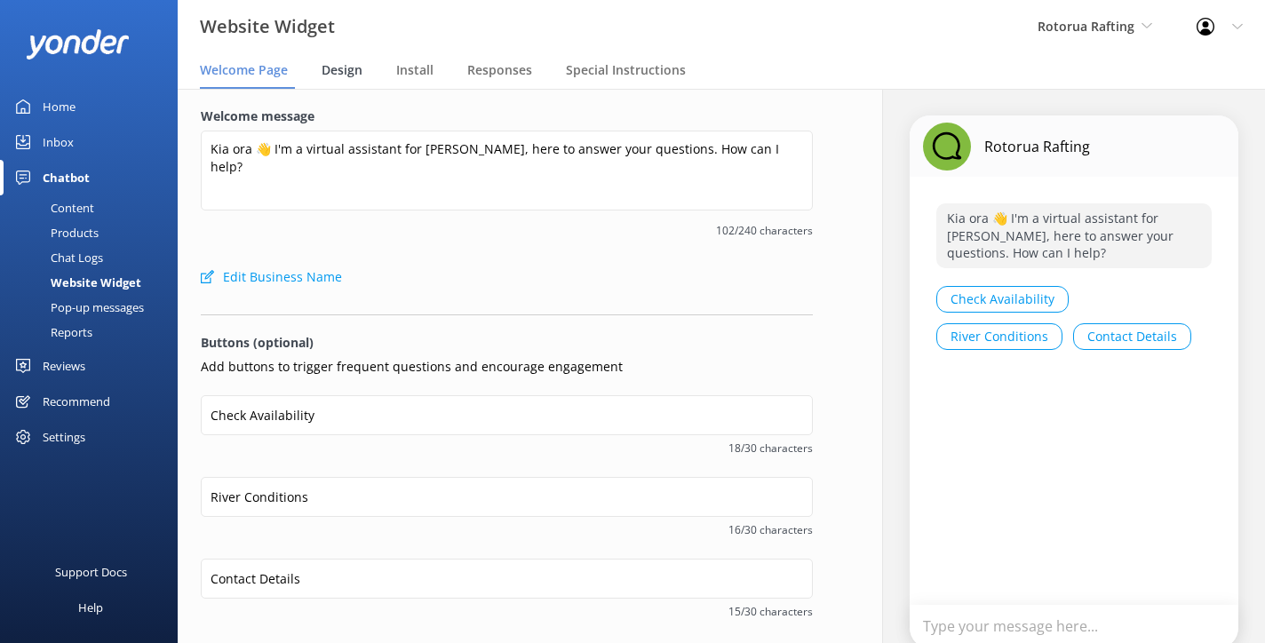
click at [348, 68] on span "Design" at bounding box center [341, 70] width 41 height 18
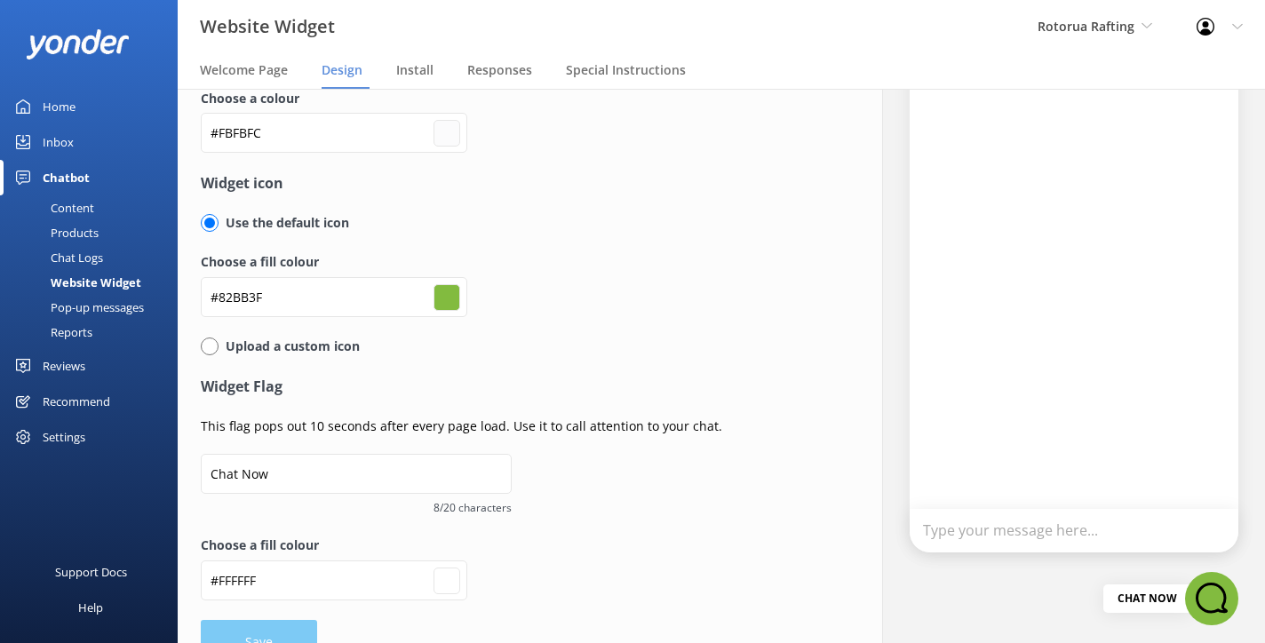
scroll to position [107, 0]
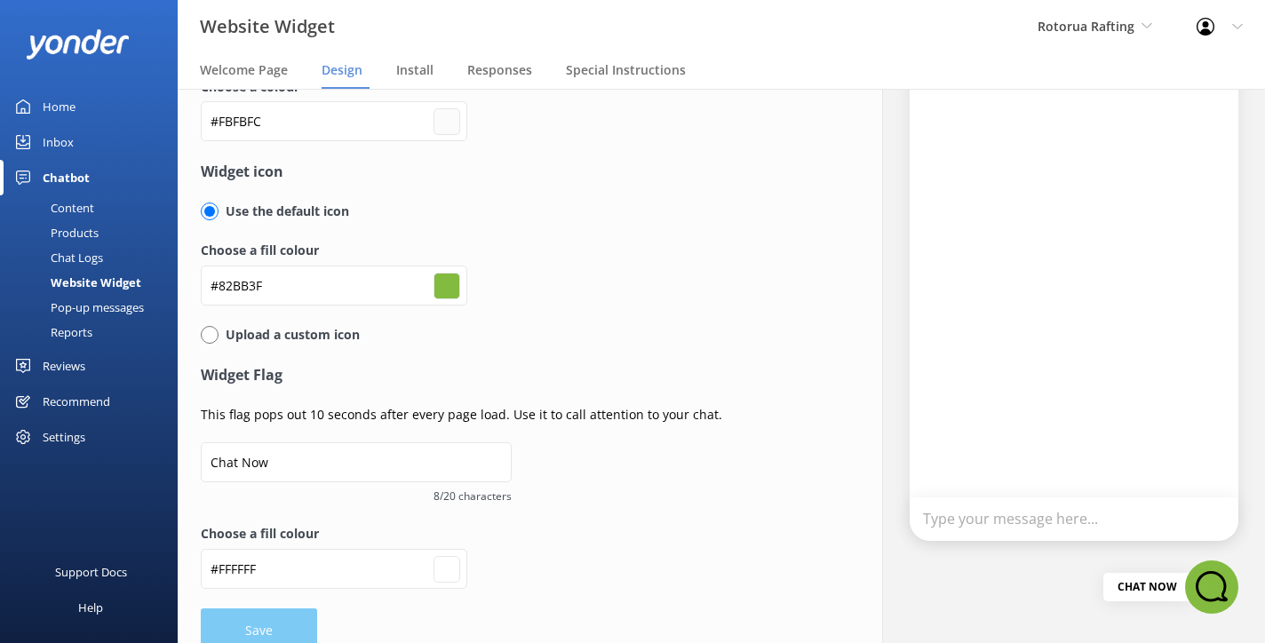
click at [211, 337] on input "radio" at bounding box center [210, 335] width 18 height 18
radio input "true"
type input "#fbfbfc"
radio input "false"
type input "#ffffff"
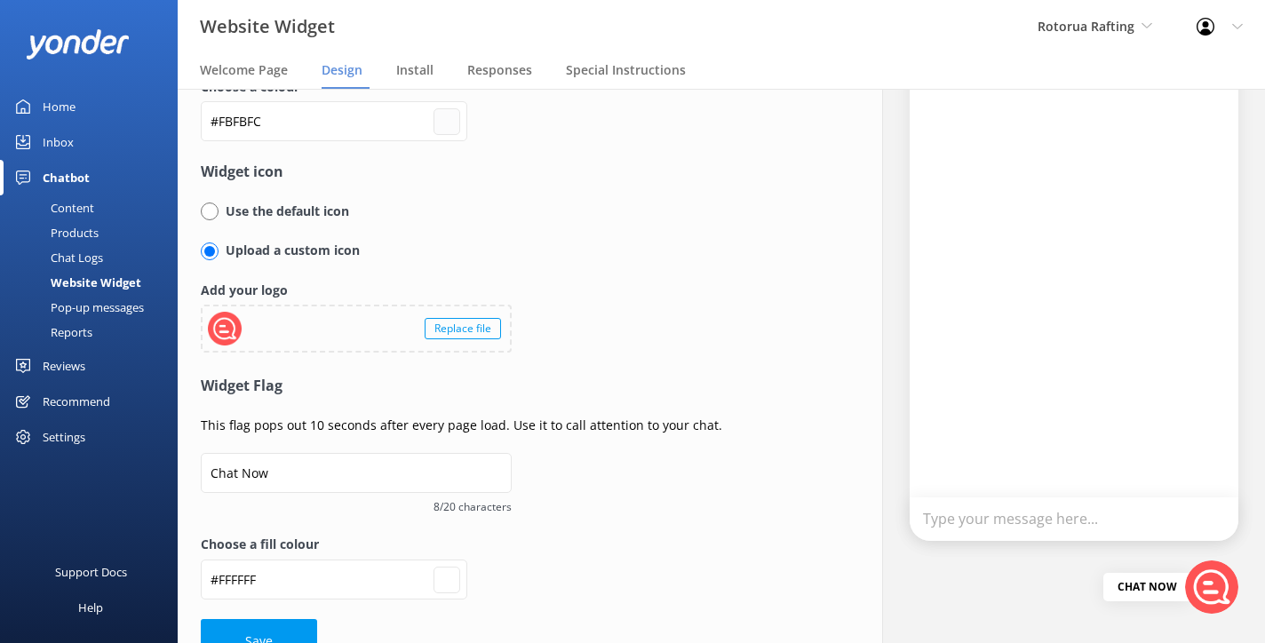
click at [444, 325] on div "Replace file" at bounding box center [463, 328] width 76 height 21
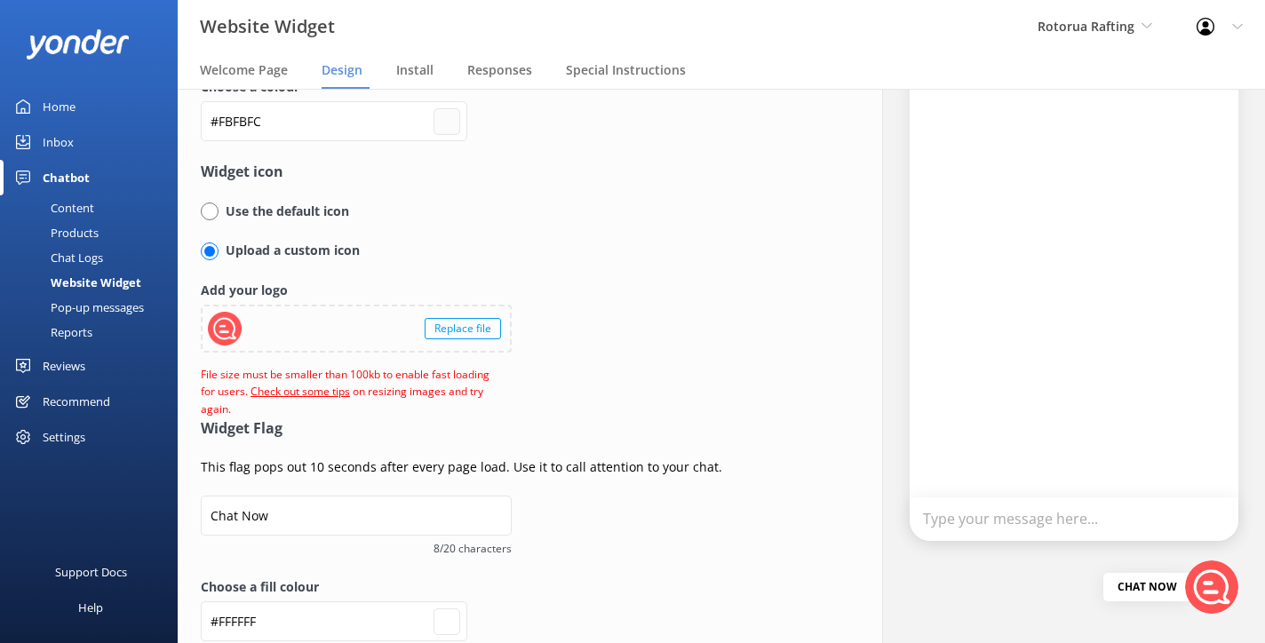
click at [448, 333] on div "Replace file" at bounding box center [463, 328] width 76 height 21
click at [444, 329] on div "Replace file" at bounding box center [463, 328] width 76 height 21
type input "#fbfbfc"
type input "#ffffff"
type input "#fbfbfc"
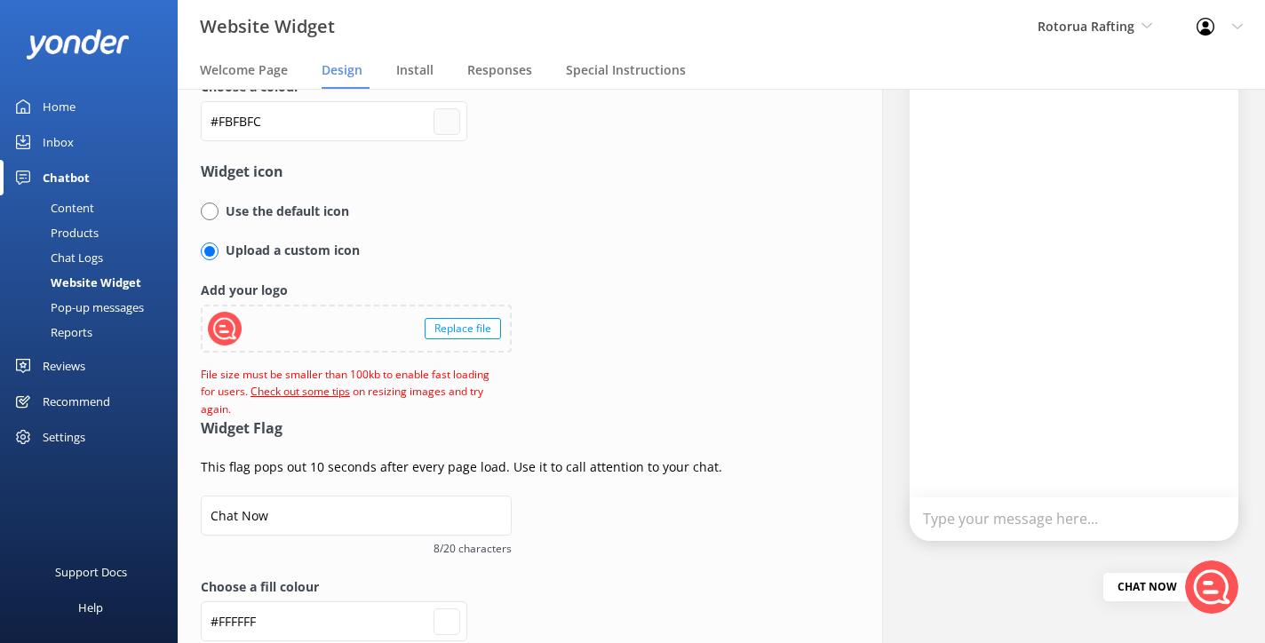
type input "#ffffff"
click at [468, 323] on div "Replace file" at bounding box center [463, 328] width 76 height 21
click at [442, 330] on div "Replace file" at bounding box center [463, 328] width 76 height 21
type input "#fbfbfc"
type input "#ffffff"
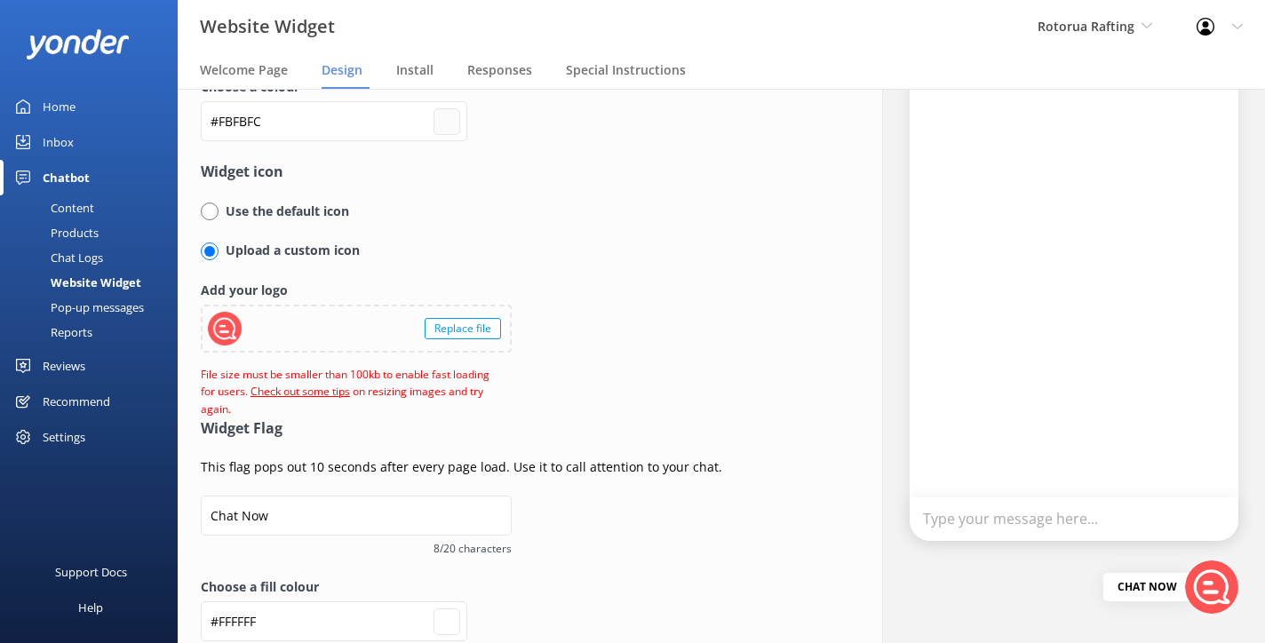
type input "#fbfbfc"
type input "#ffffff"
click at [453, 333] on div "Replace file" at bounding box center [463, 328] width 76 height 21
type input "#fbfbfc"
type input "#ffffff"
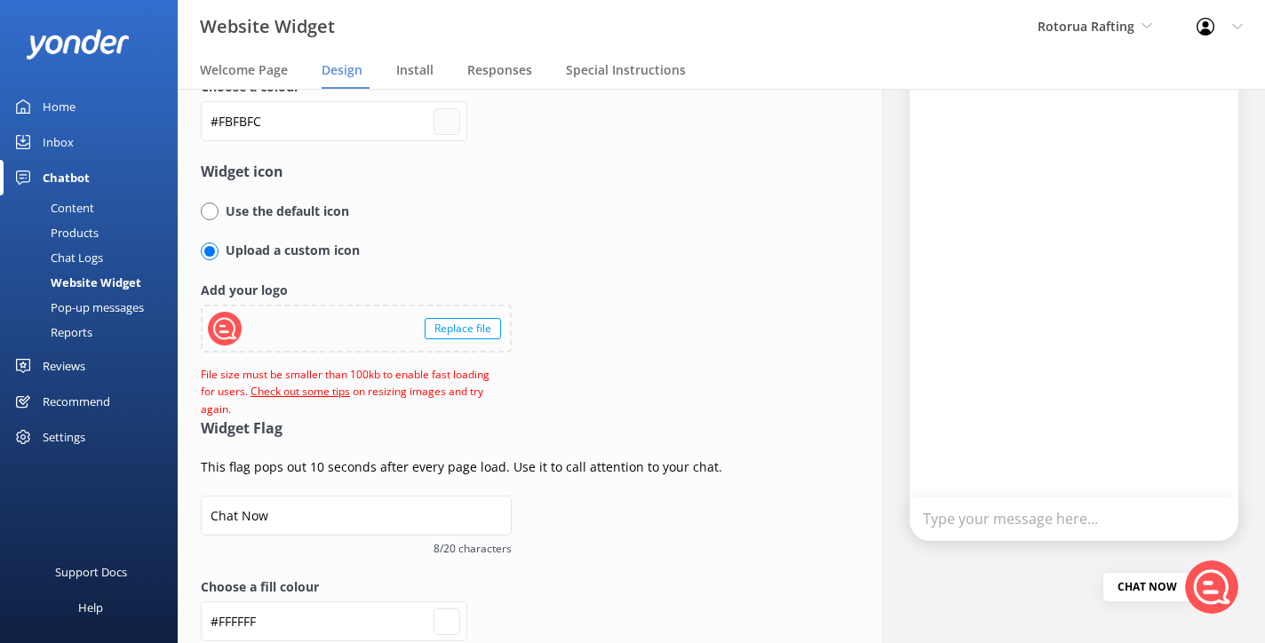
type input "#fbfbfc"
type input "#ffffff"
click at [446, 324] on div "Replace file" at bounding box center [463, 328] width 76 height 21
type input "#fbfbfc"
type input "#ffffff"
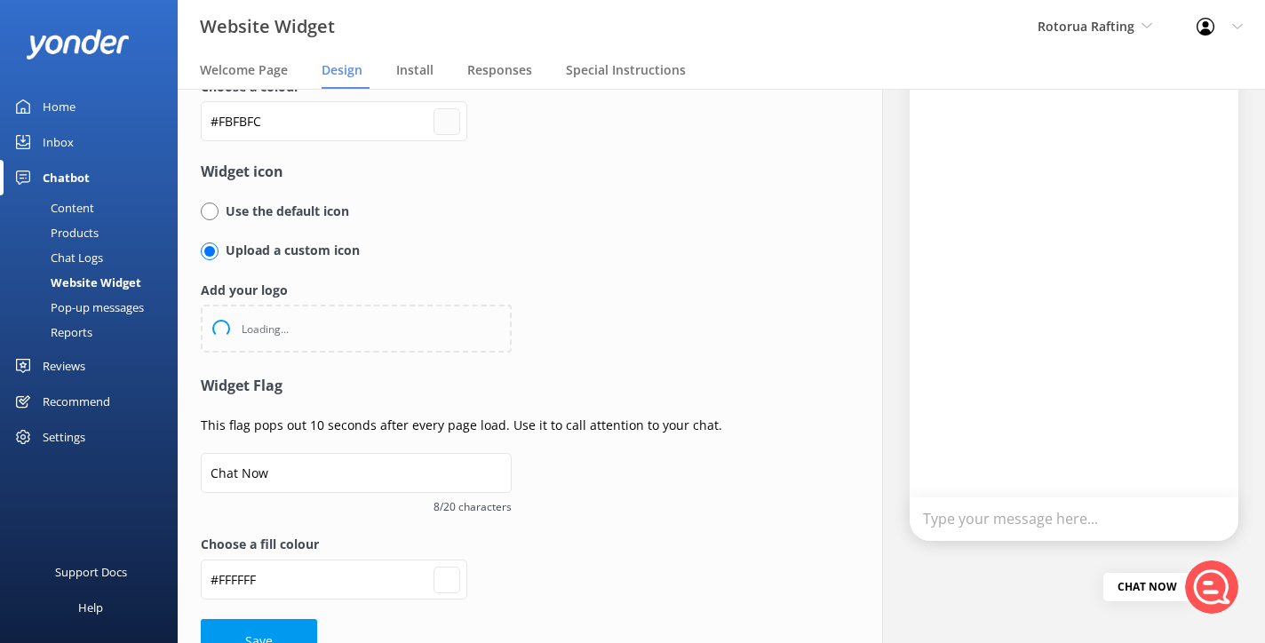
type input "#fbfbfc"
type input "#ffffff"
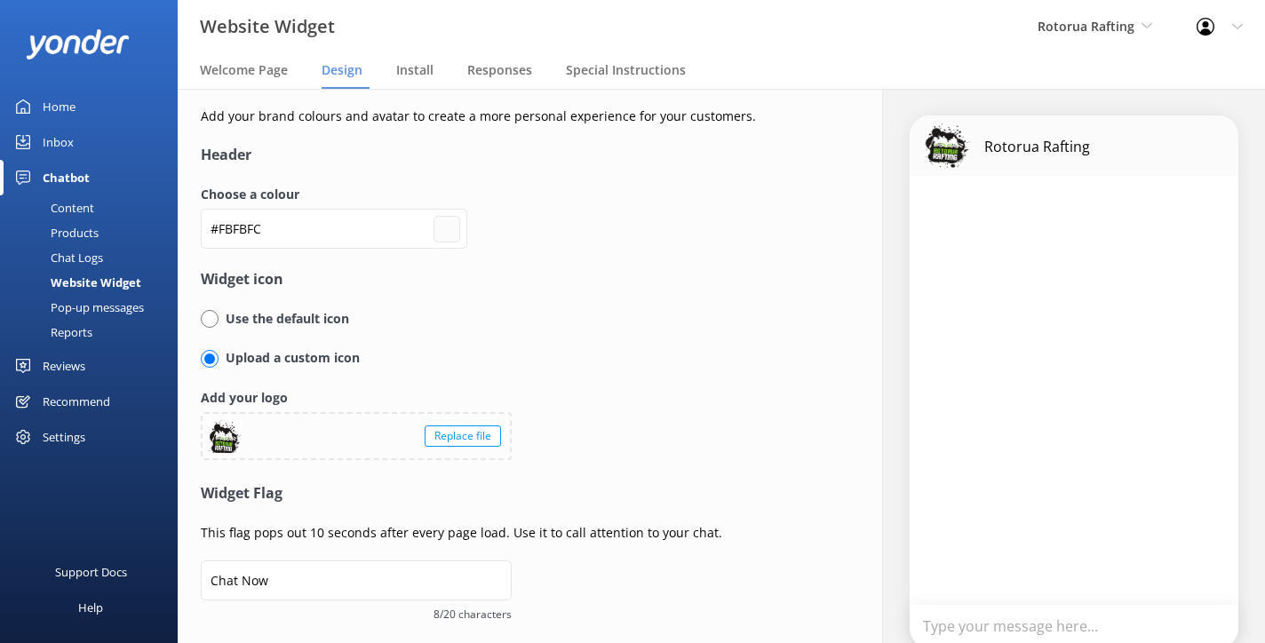
scroll to position [0, 0]
type input "#fbfbfc"
type input "#ffffff"
type input "#fbfbfc"
type input "#ffffff"
